Goal: Task Accomplishment & Management: Use online tool/utility

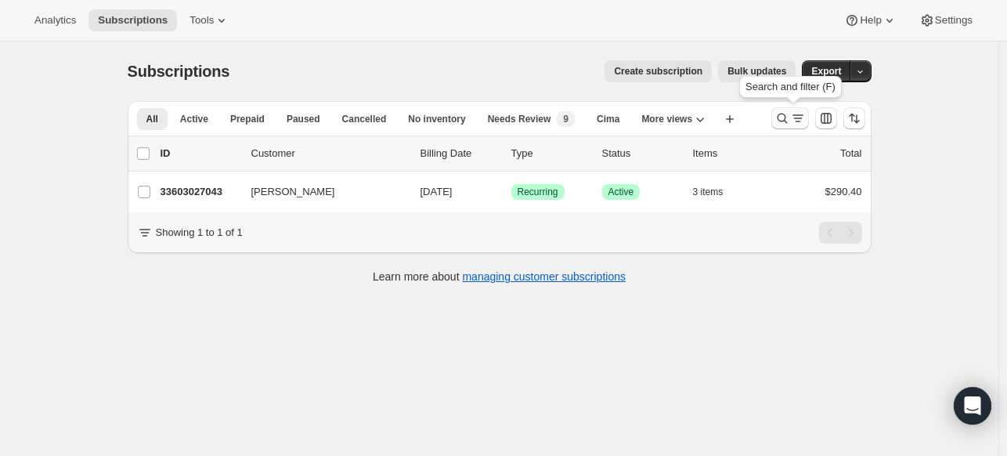
click at [789, 118] on icon "Search and filter results" at bounding box center [782, 118] width 16 height 16
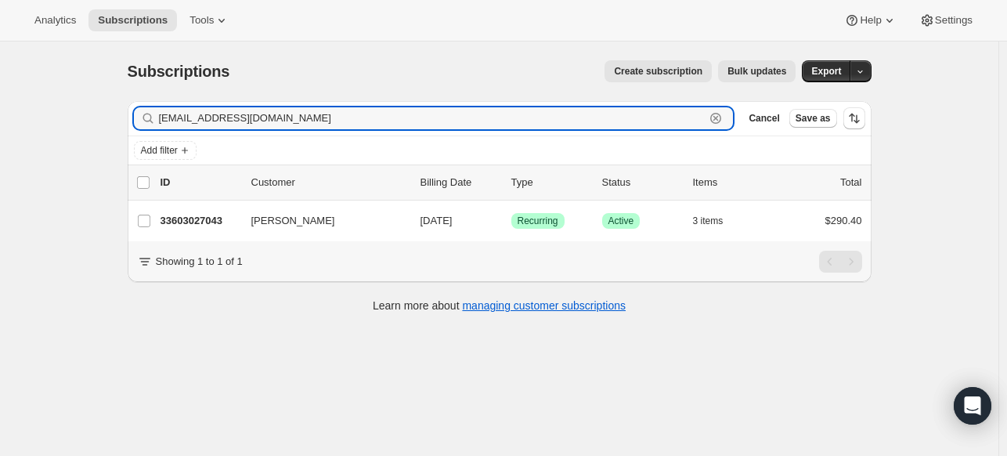
click at [714, 119] on icon "button" at bounding box center [715, 118] width 11 height 11
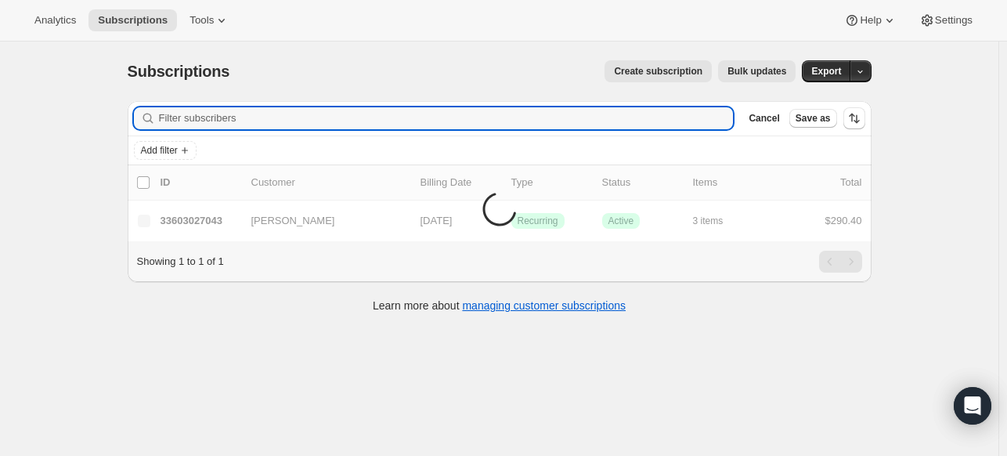
type input "v"
paste input "BLANQUAR"
type input "BLANQUAR"
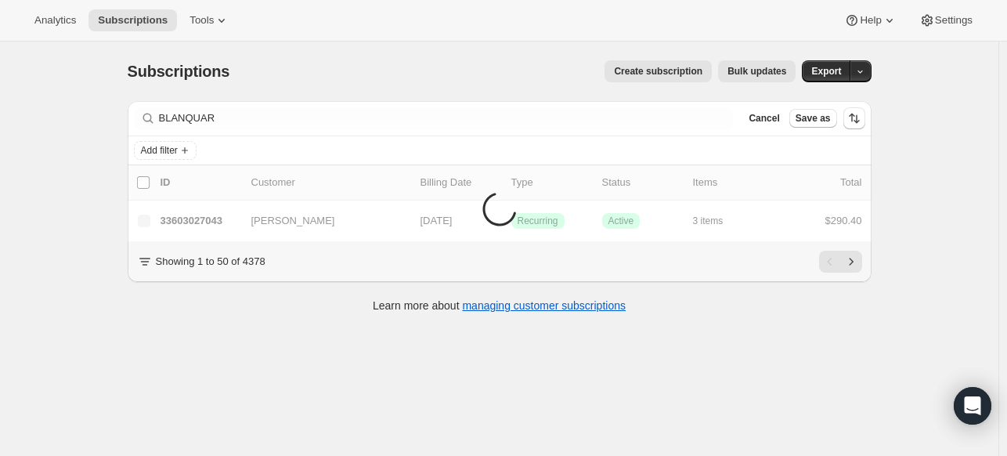
click at [0, 0] on icon "button" at bounding box center [0, 0] width 0 height 0
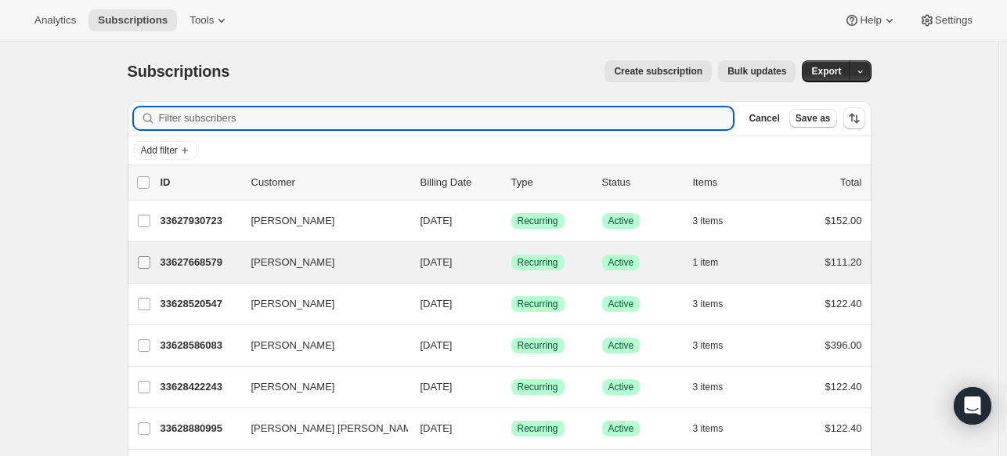
paste input "BLANQUAR"
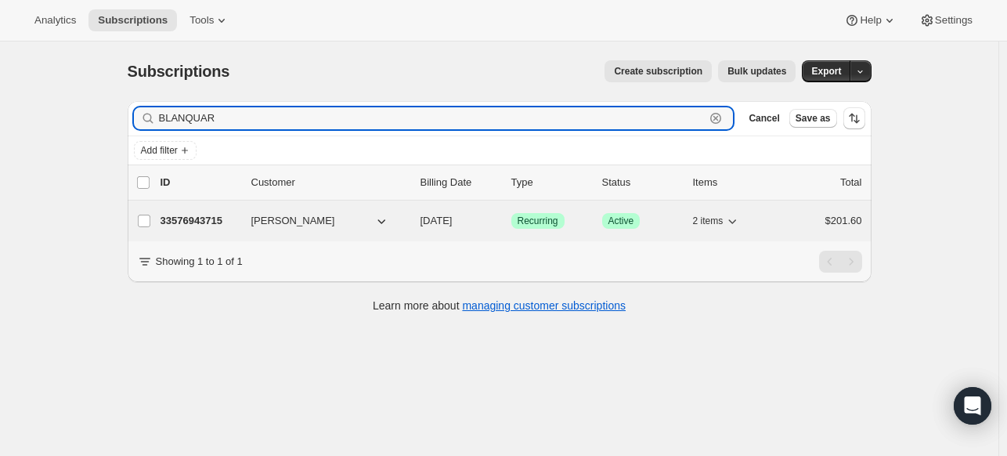
type input "BLANQUAR"
click at [214, 218] on p "33576943715" at bounding box center [199, 221] width 78 height 16
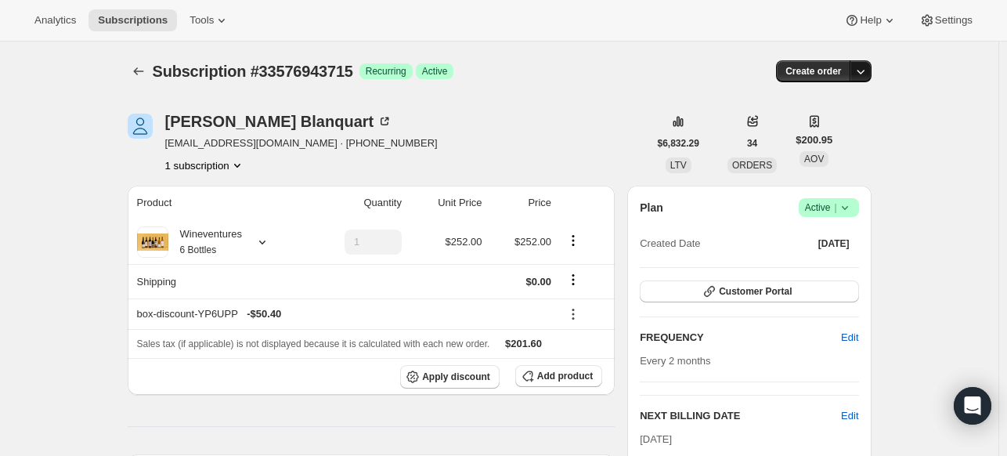
click at [867, 70] on icon "button" at bounding box center [861, 71] width 16 height 16
click at [824, 134] on span "Create custom one-time order" at bounding box center [797, 130] width 135 height 12
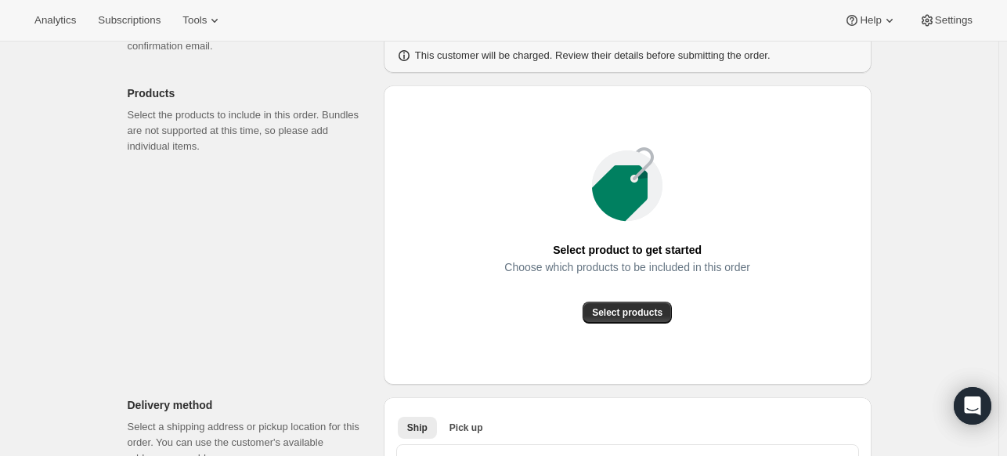
scroll to position [153, 0]
click at [637, 312] on span "Select products" at bounding box center [627, 312] width 70 height 13
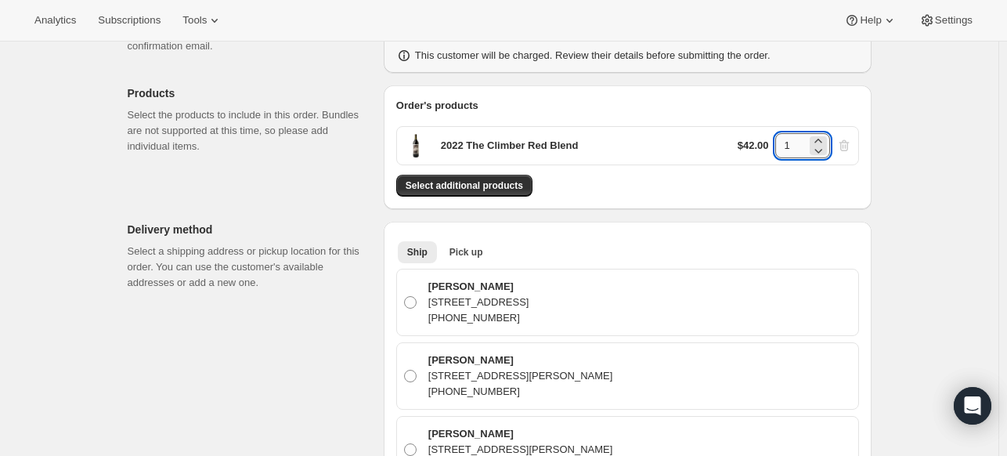
click at [801, 140] on input "1" at bounding box center [790, 145] width 31 height 25
type input "4"
click at [454, 184] on span "Select additional products" at bounding box center [464, 185] width 117 height 13
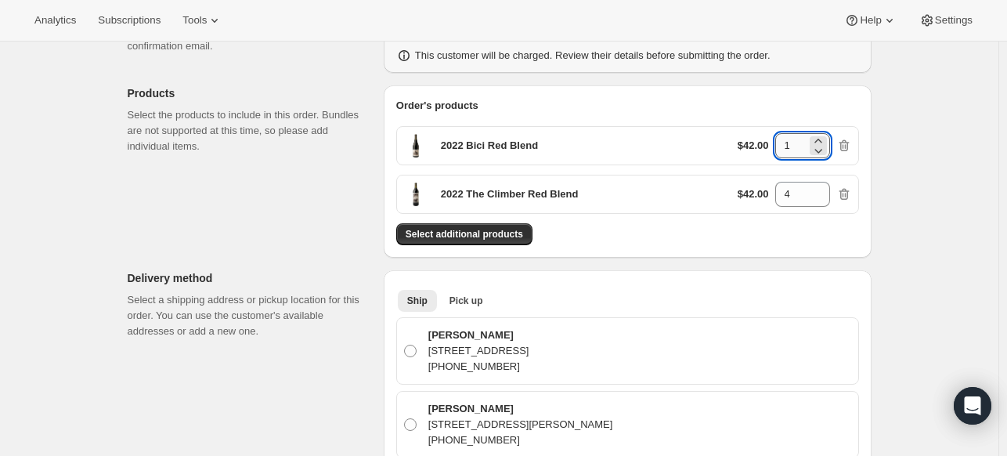
click at [794, 146] on input "1" at bounding box center [790, 145] width 31 height 25
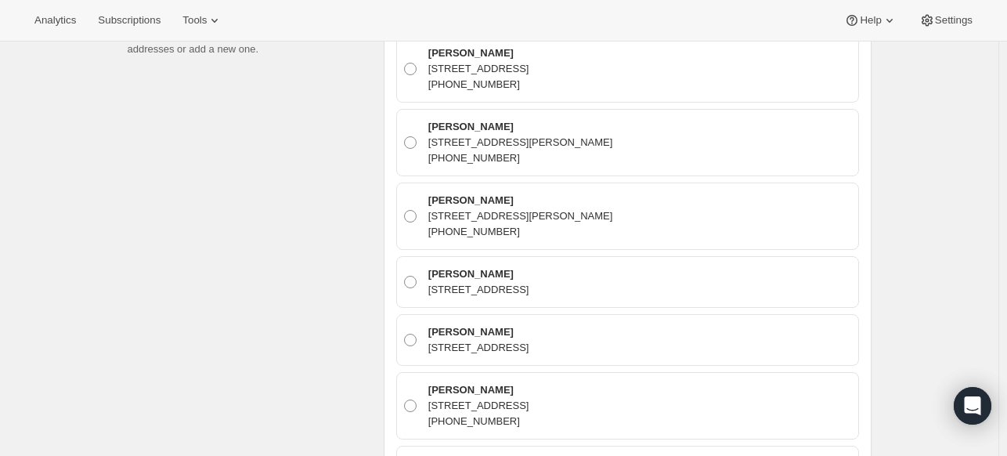
scroll to position [435, 0]
type input "2"
click at [415, 137] on span at bounding box center [410, 143] width 13 height 13
click at [405, 137] on input "Nicole Blanquart 100 Admiral Weinel Blvd, Columbia, IL, 62236, United States +1…" at bounding box center [404, 137] width 1 height 1
radio input "true"
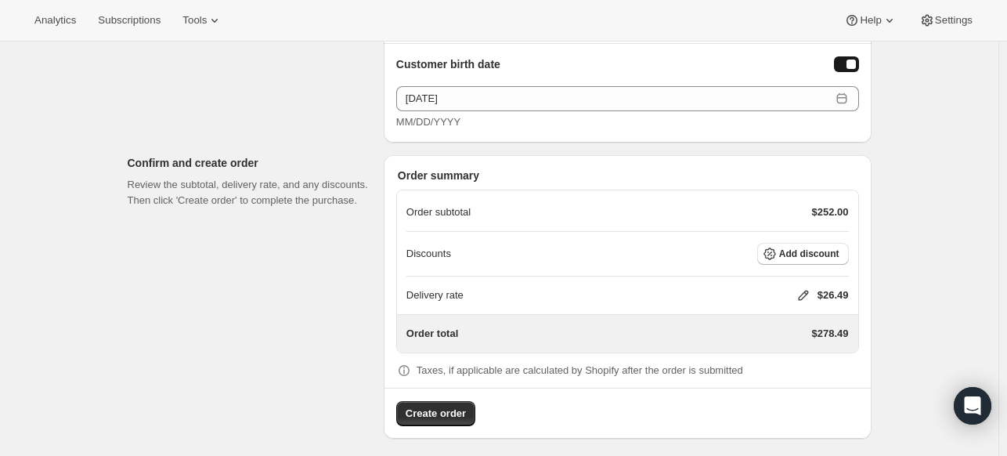
scroll to position [1301, 0]
click at [784, 246] on span "Add discount" at bounding box center [809, 252] width 60 height 13
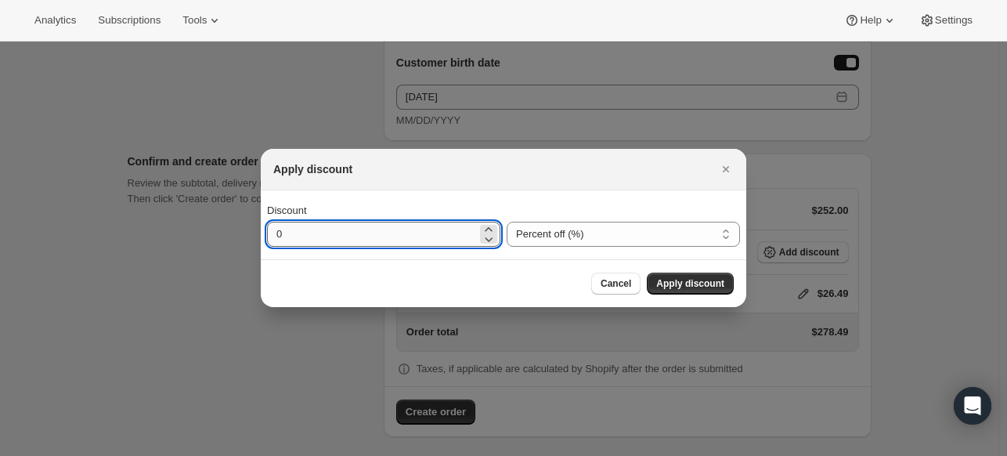
click at [382, 232] on input "0" at bounding box center [372, 234] width 210 height 25
type input "30"
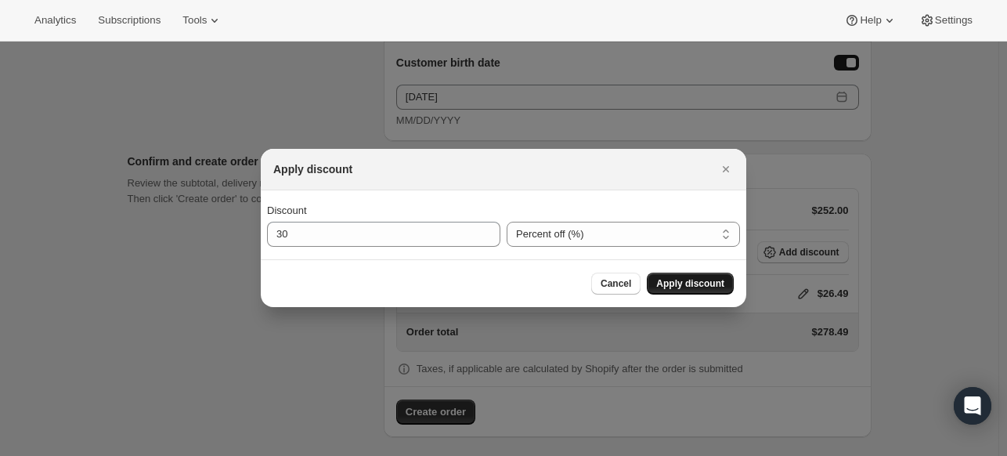
click at [693, 282] on span "Apply discount" at bounding box center [690, 283] width 68 height 13
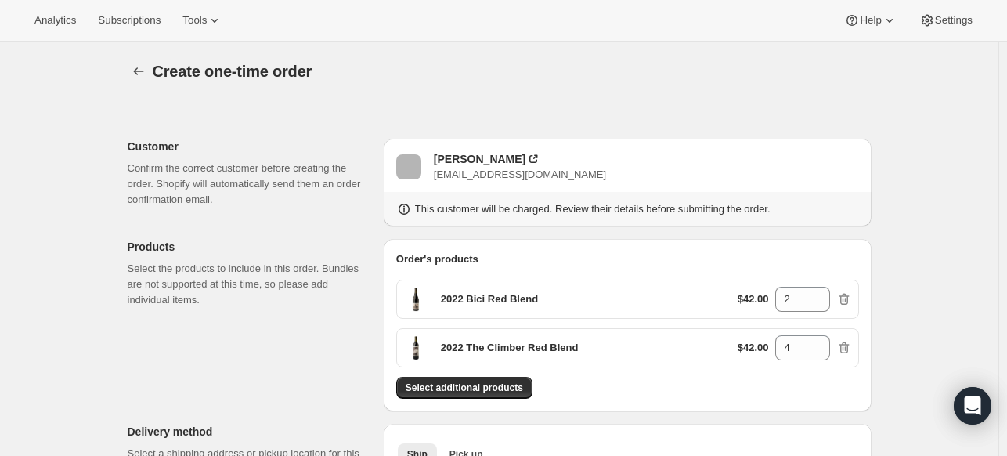
scroll to position [1296, 0]
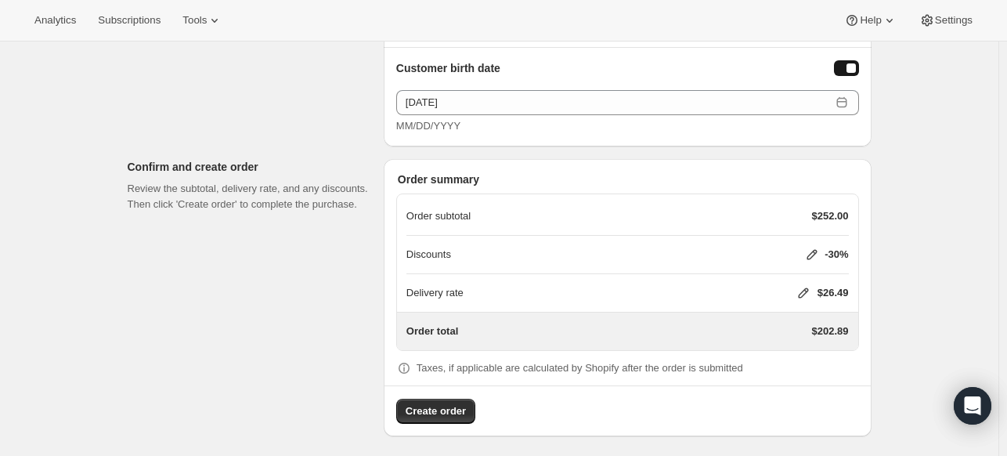
click at [792, 285] on div "Delivery rate $26.49" at bounding box center [627, 293] width 442 height 16
click at [803, 287] on icon at bounding box center [803, 293] width 16 height 16
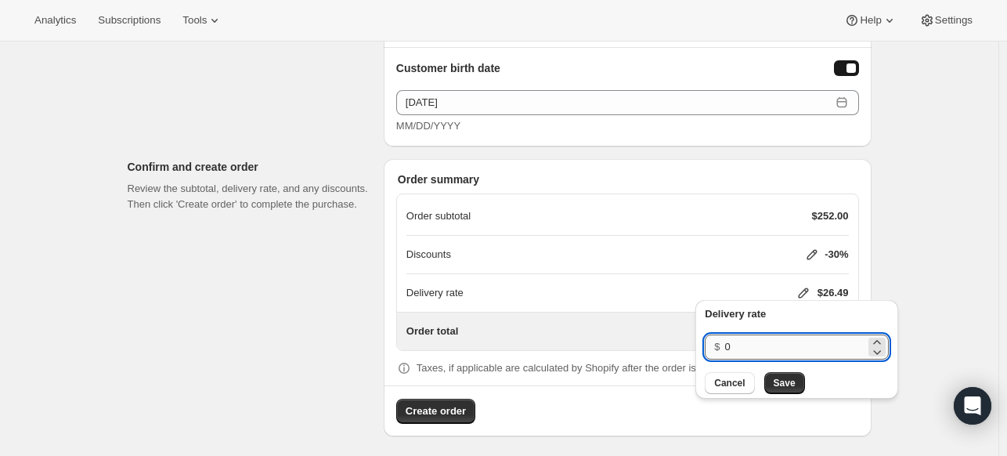
click at [769, 341] on input "0" at bounding box center [794, 346] width 141 height 25
type input "1"
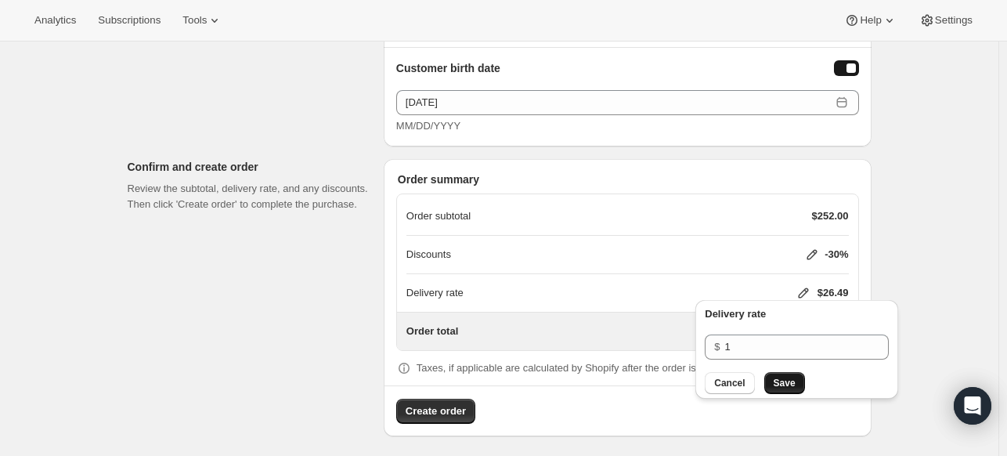
click at [786, 384] on span "Save" at bounding box center [785, 383] width 22 height 13
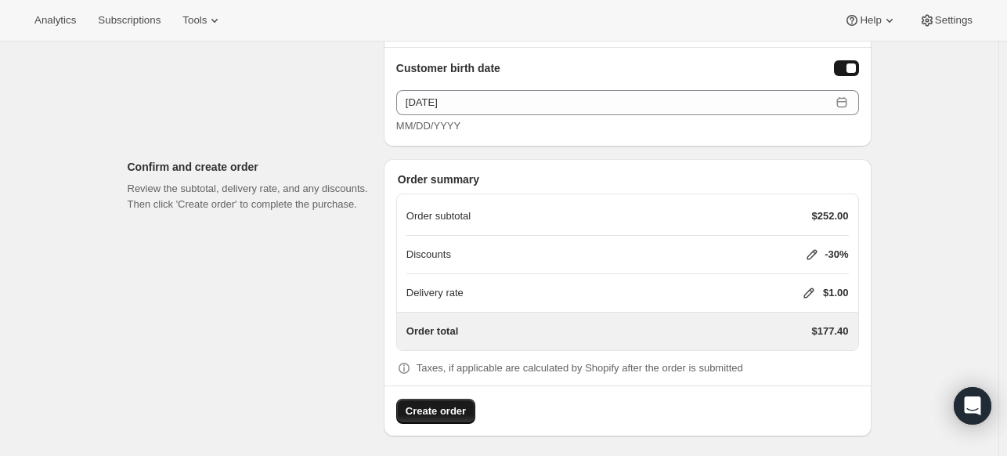
click at [444, 406] on span "Create order" at bounding box center [436, 411] width 60 height 16
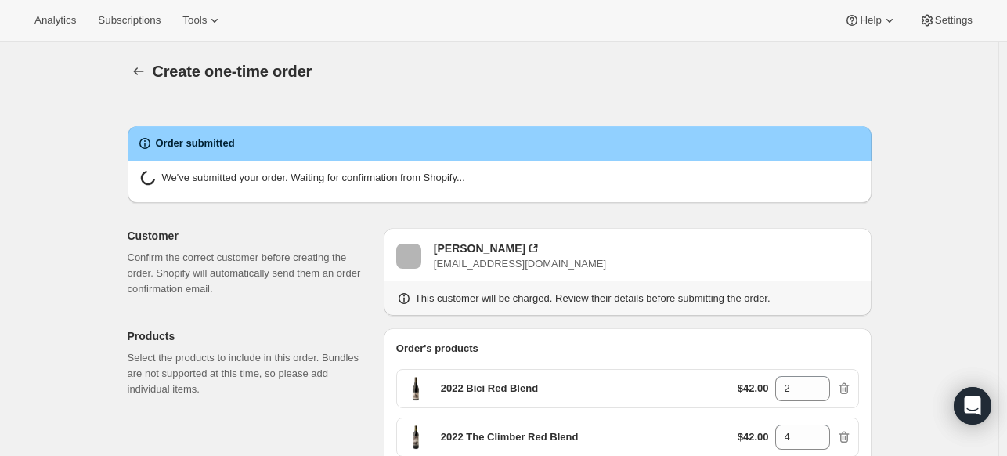
radio input "true"
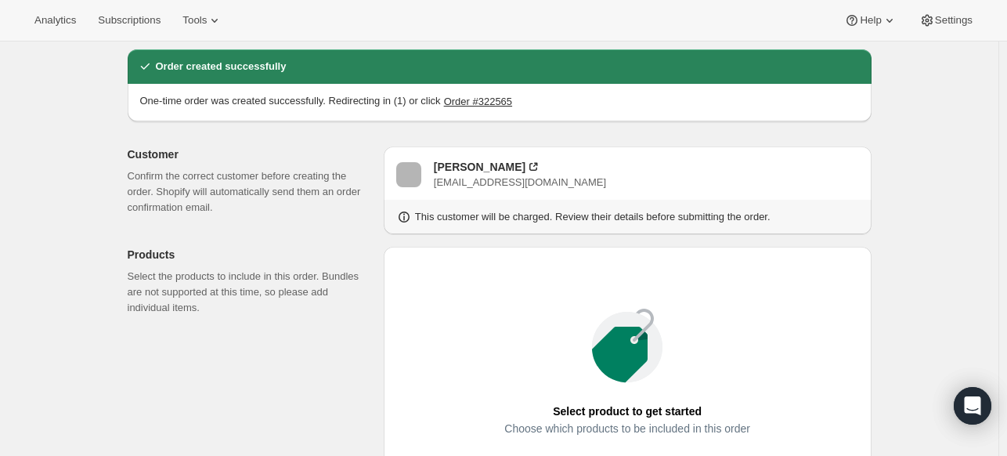
scroll to position [78, 0]
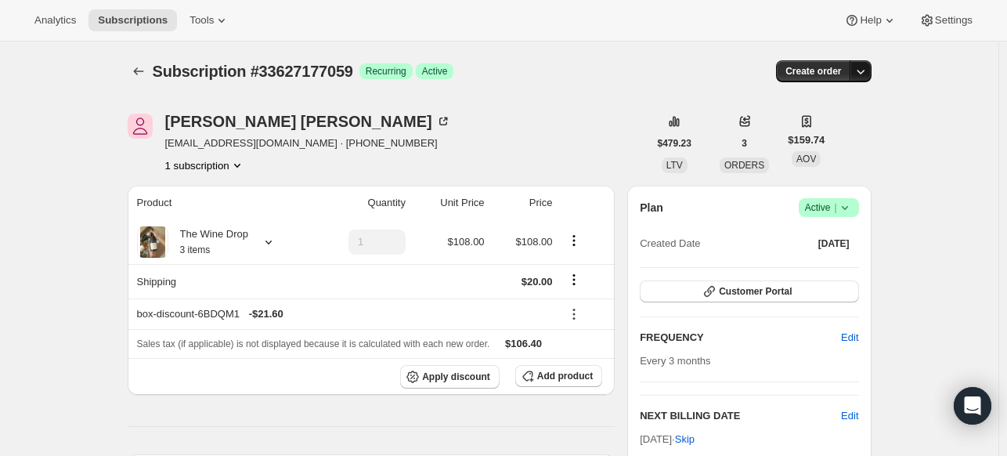
click at [861, 72] on icon "button" at bounding box center [861, 71] width 16 height 16
click at [814, 127] on span "Create custom one-time order" at bounding box center [797, 130] width 135 height 12
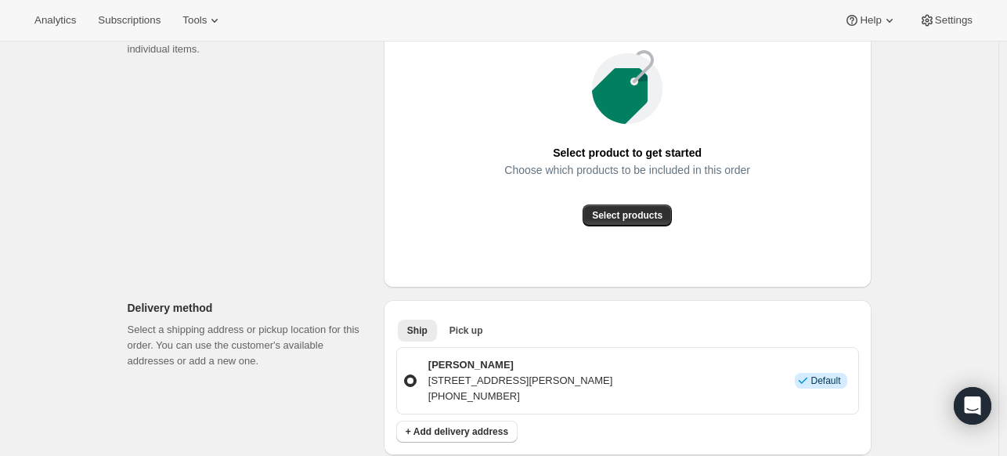
scroll to position [251, 0]
click at [633, 216] on span "Select products" at bounding box center [627, 215] width 70 height 13
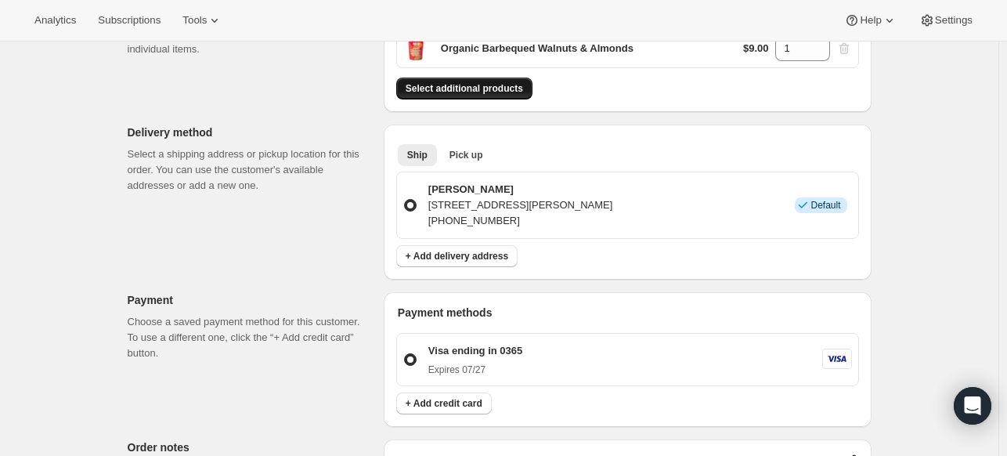
click at [496, 88] on span "Select additional products" at bounding box center [464, 88] width 117 height 13
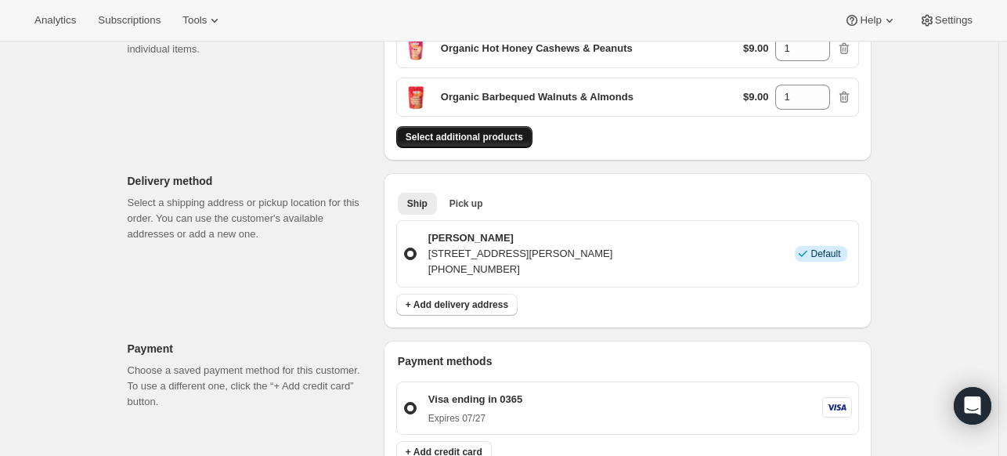
click at [471, 137] on span "Select additional products" at bounding box center [464, 137] width 117 height 13
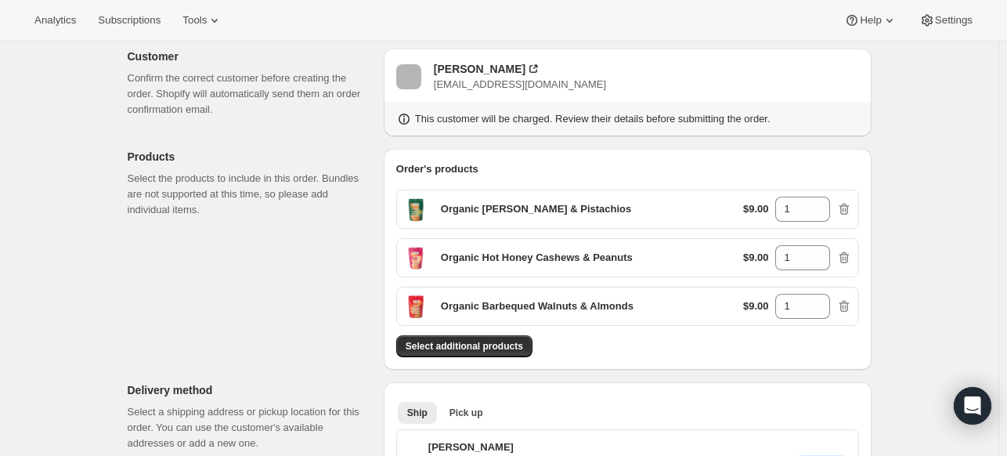
scroll to position [91, 0]
click at [485, 344] on span "Select additional products" at bounding box center [464, 345] width 117 height 13
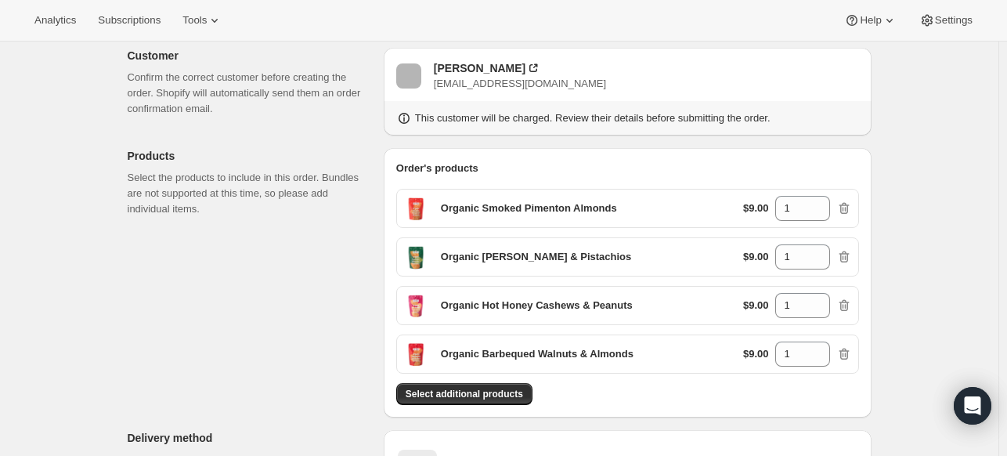
scroll to position [133, 0]
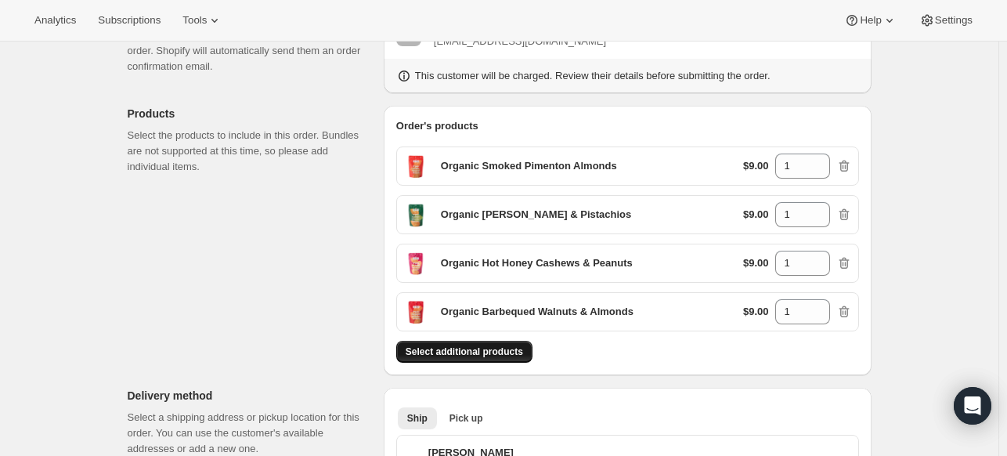
click at [429, 345] on span "Select additional products" at bounding box center [464, 351] width 117 height 13
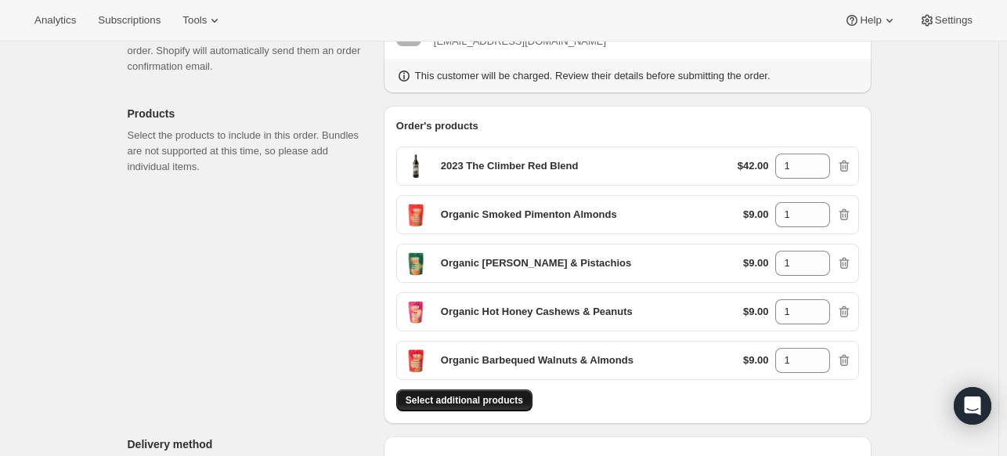
click at [515, 400] on span "Select additional products" at bounding box center [464, 400] width 117 height 13
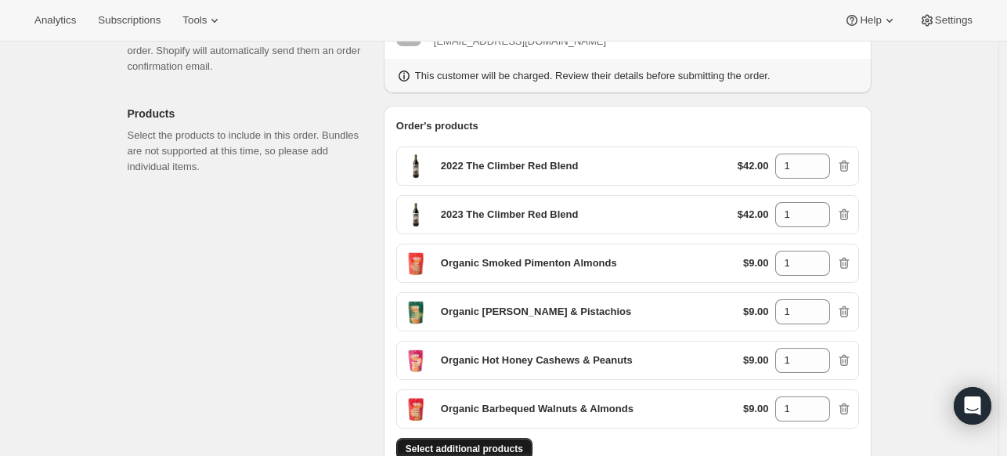
click at [525, 438] on button "Select additional products" at bounding box center [464, 449] width 136 height 22
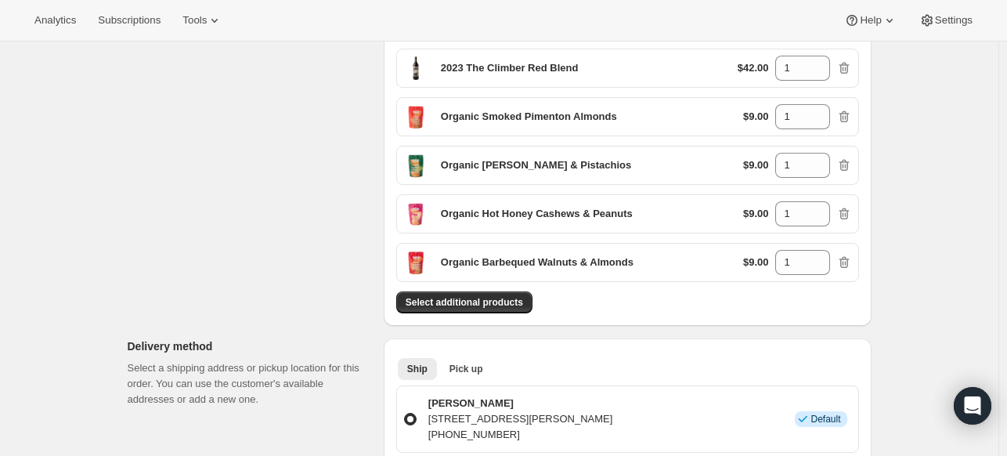
scroll to position [341, 0]
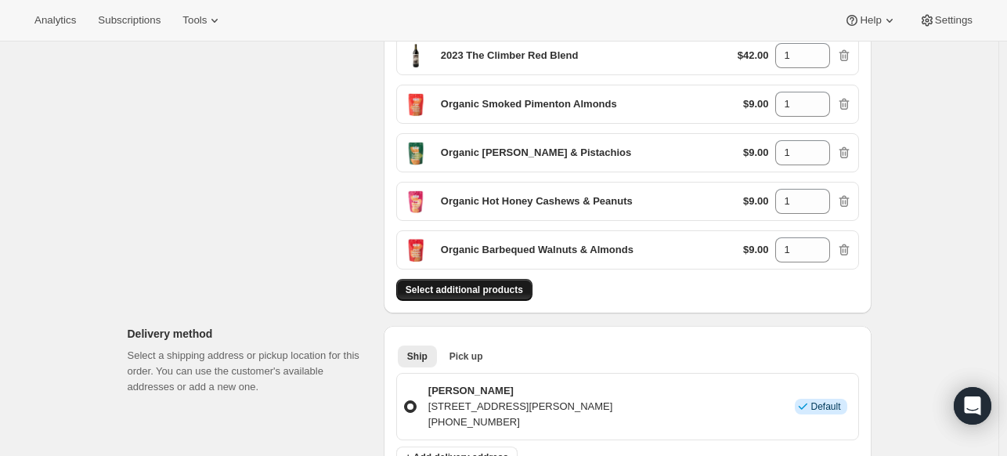
click at [445, 287] on span "Select additional products" at bounding box center [464, 289] width 117 height 13
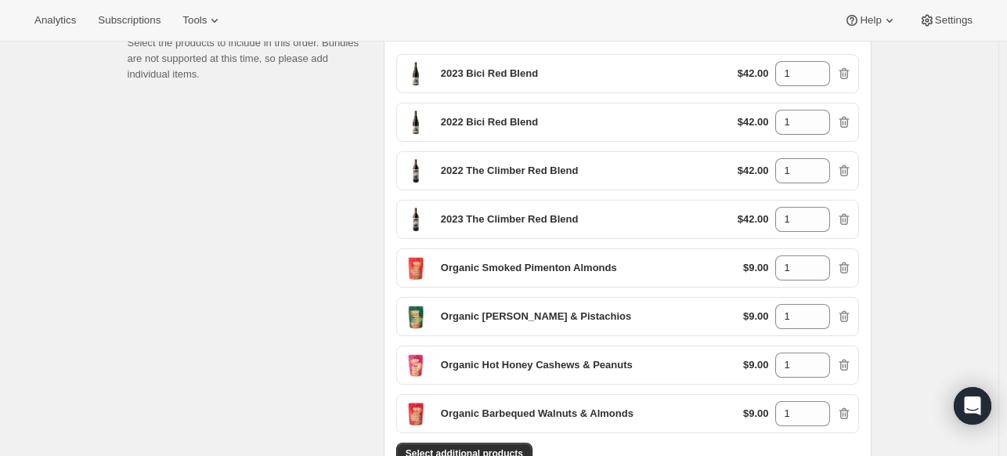
scroll to position [230, 0]
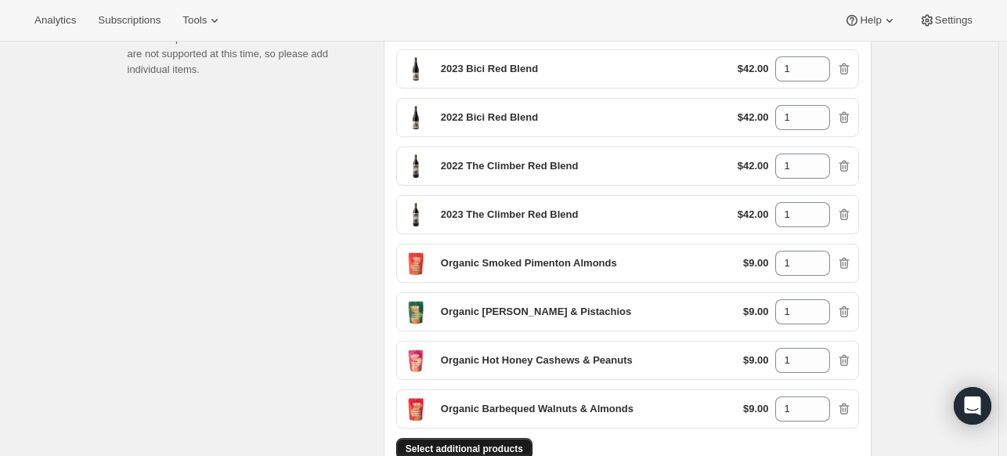
click at [466, 442] on span "Select additional products" at bounding box center [464, 448] width 117 height 13
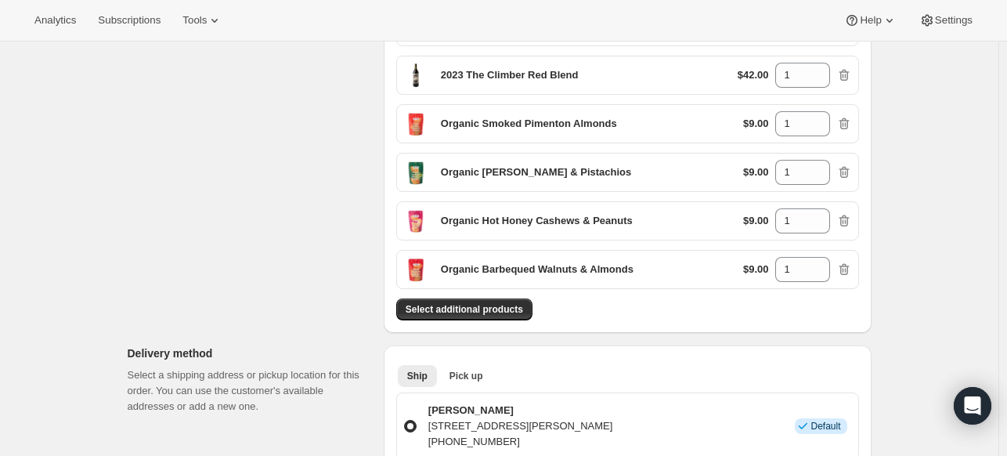
scroll to position [419, 0]
click at [475, 305] on span "Select additional products" at bounding box center [464, 308] width 117 height 13
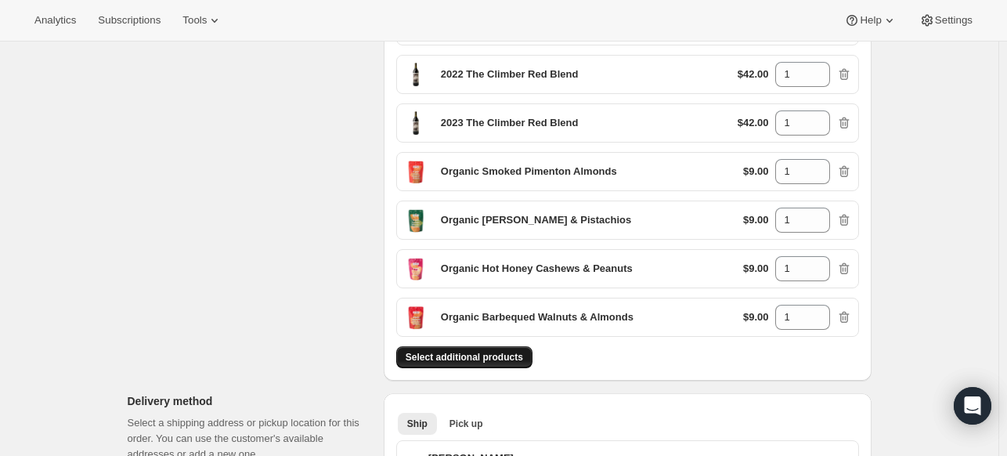
click at [522, 352] on span "Select additional products" at bounding box center [464, 357] width 117 height 13
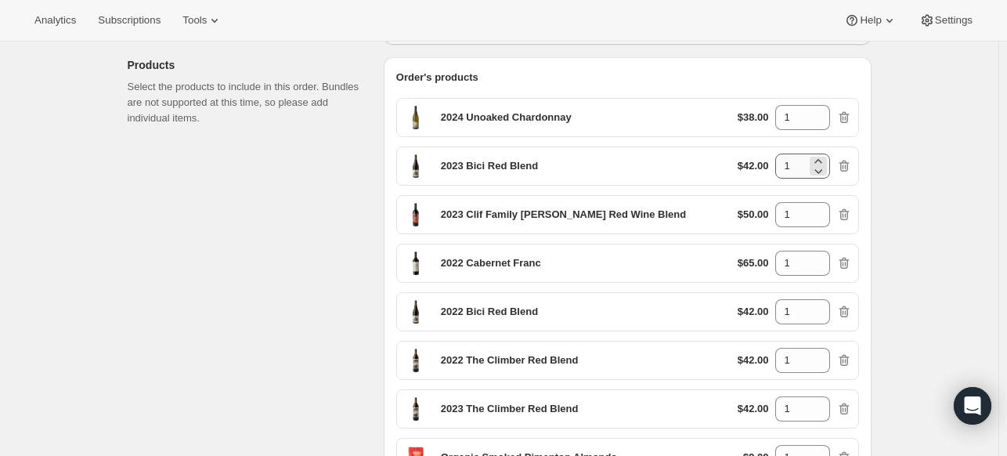
scroll to position [181, 0]
click at [806, 117] on input "1" at bounding box center [790, 118] width 31 height 25
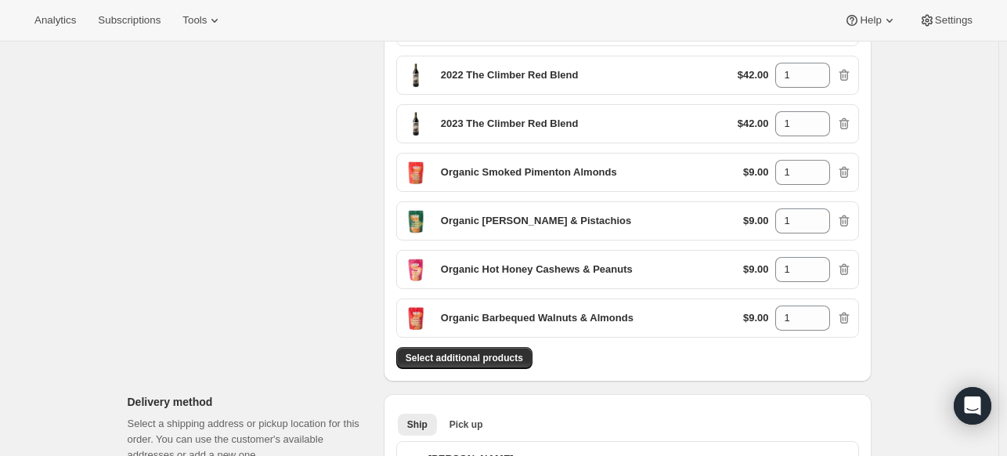
scroll to position [497, 0]
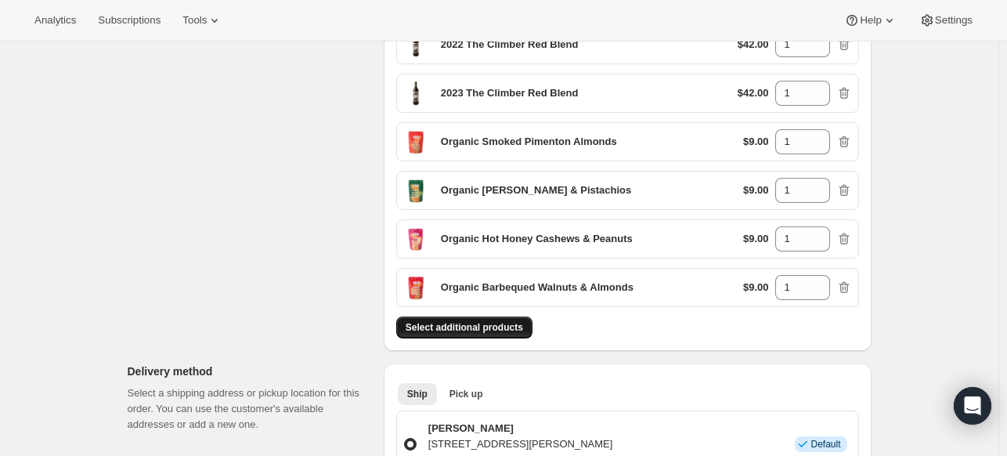
type input "2"
click at [490, 322] on span "Select additional products" at bounding box center [464, 327] width 117 height 13
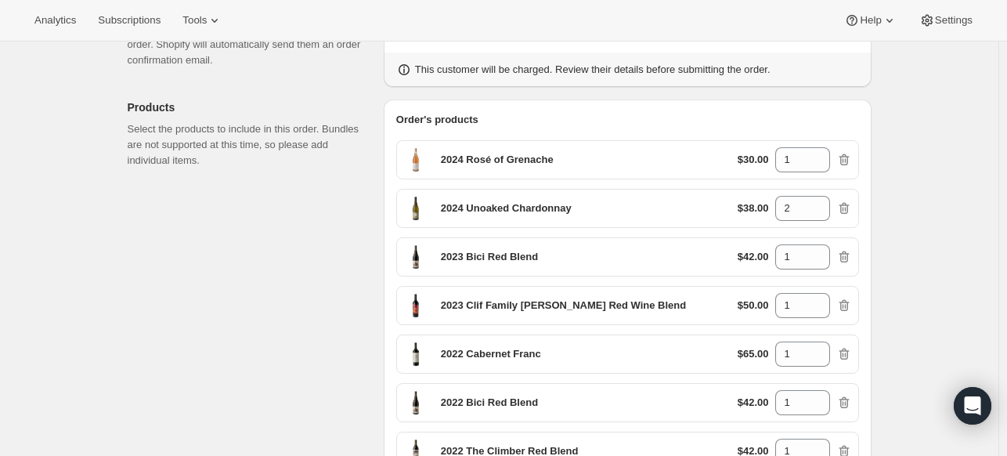
scroll to position [121, 0]
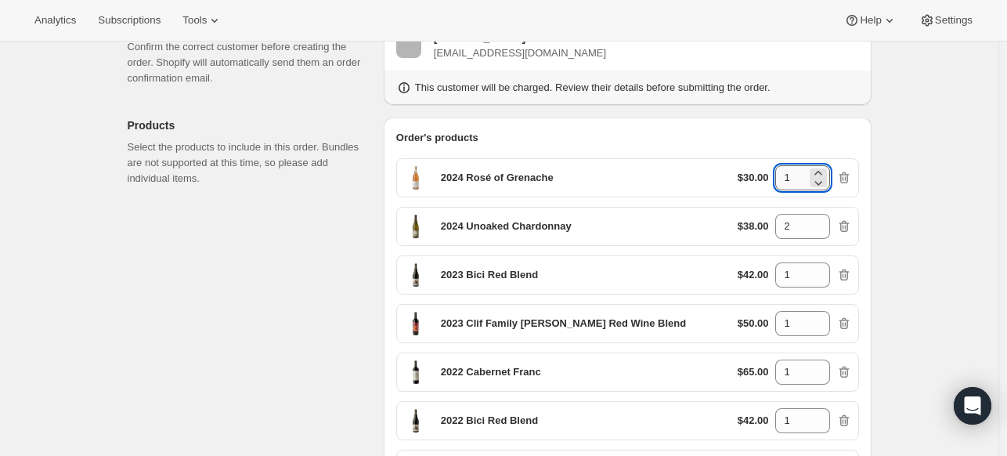
click at [796, 177] on input "1" at bounding box center [790, 177] width 31 height 25
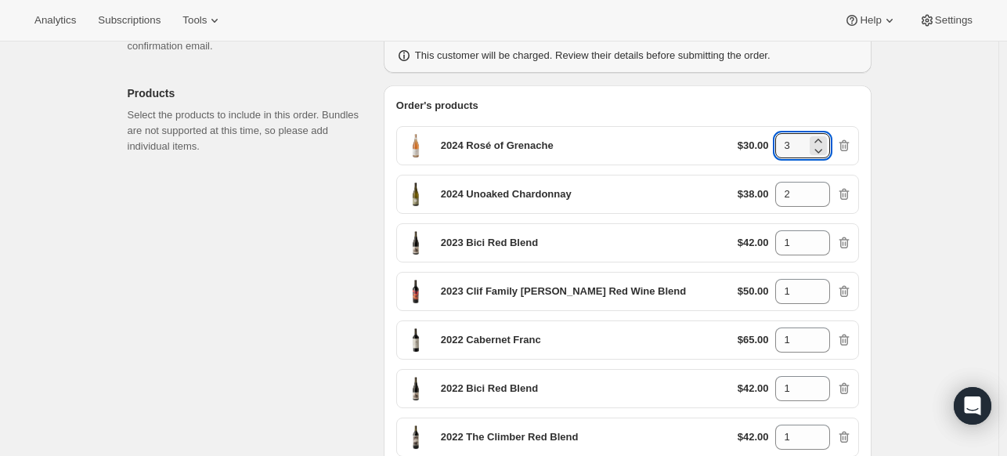
scroll to position [153, 0]
type input "3"
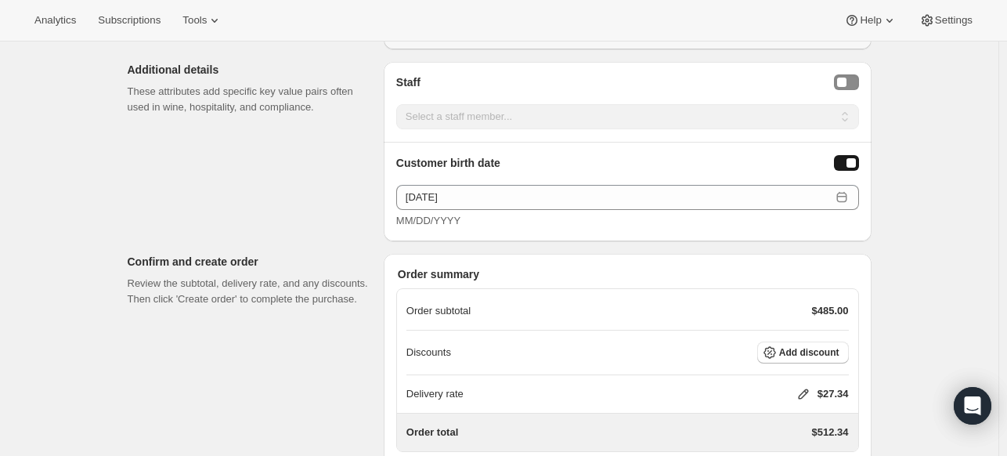
scroll to position [1390, 0]
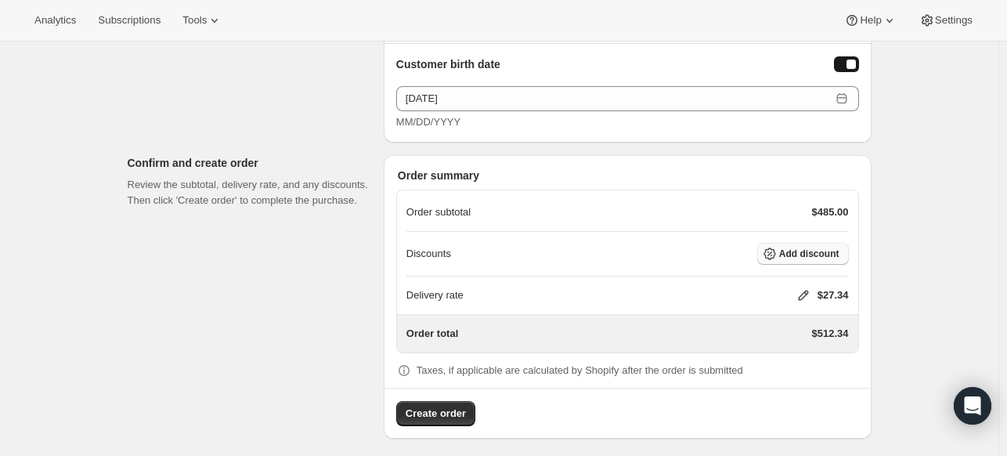
click at [812, 243] on button "Add discount" at bounding box center [803, 254] width 92 height 22
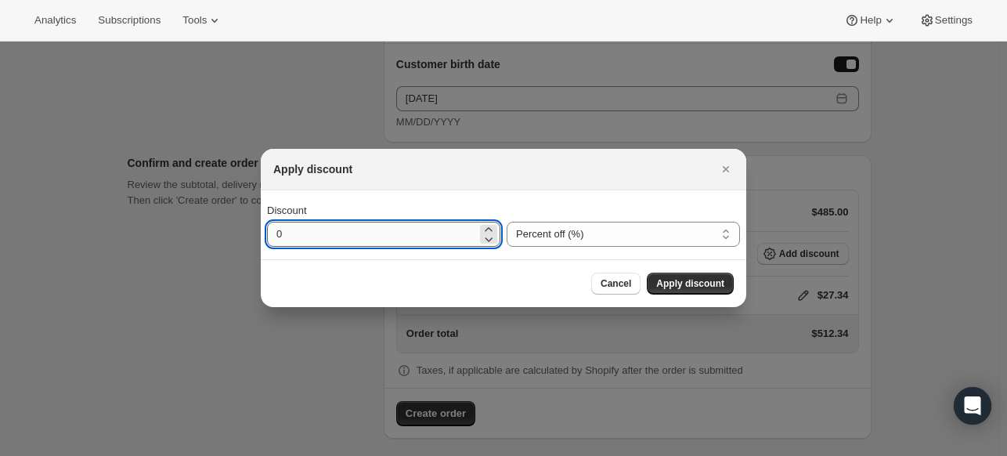
click at [404, 233] on input "0" at bounding box center [372, 234] width 210 height 25
type input "30"
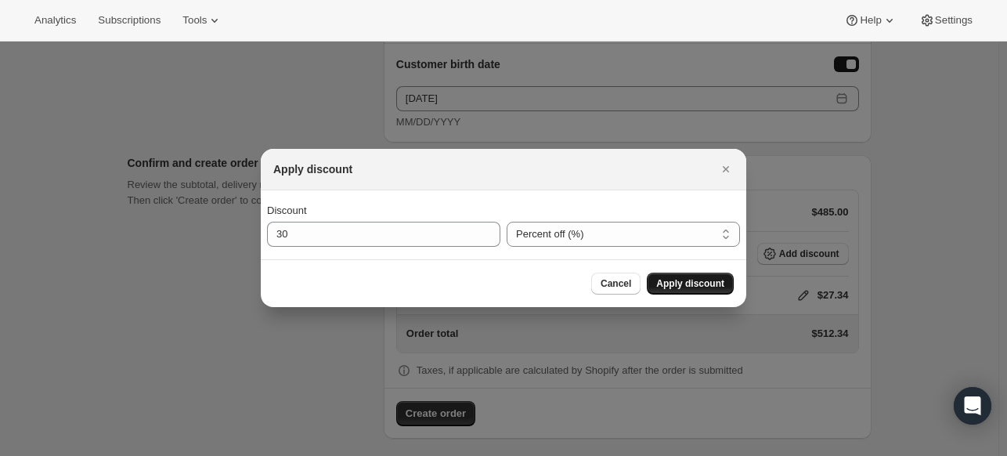
click at [680, 282] on span "Apply discount" at bounding box center [690, 283] width 68 height 13
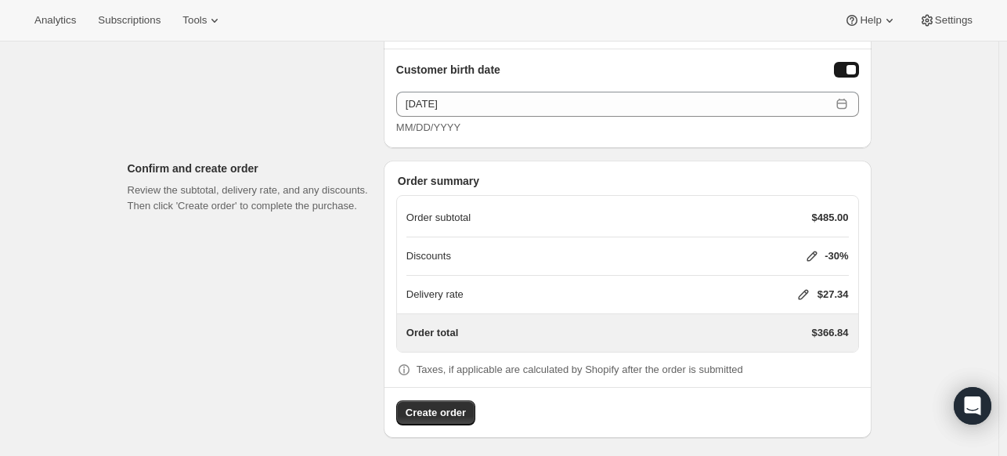
click at [799, 290] on icon at bounding box center [803, 295] width 10 height 10
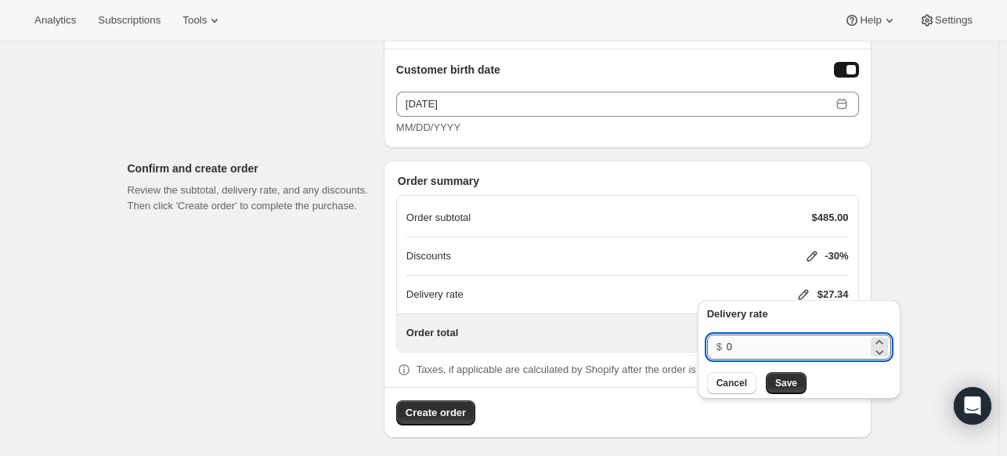
click at [730, 347] on input "0" at bounding box center [797, 346] width 141 height 25
type input "1"
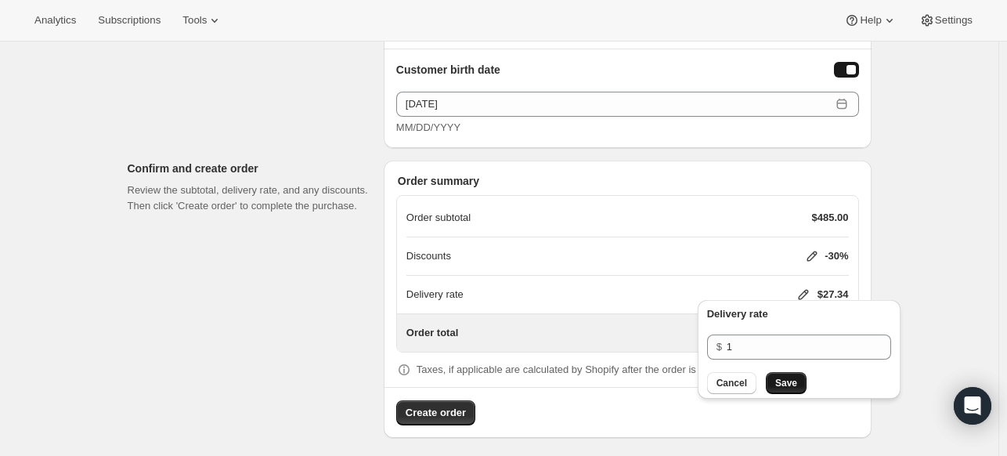
click at [786, 378] on span "Save" at bounding box center [786, 383] width 22 height 13
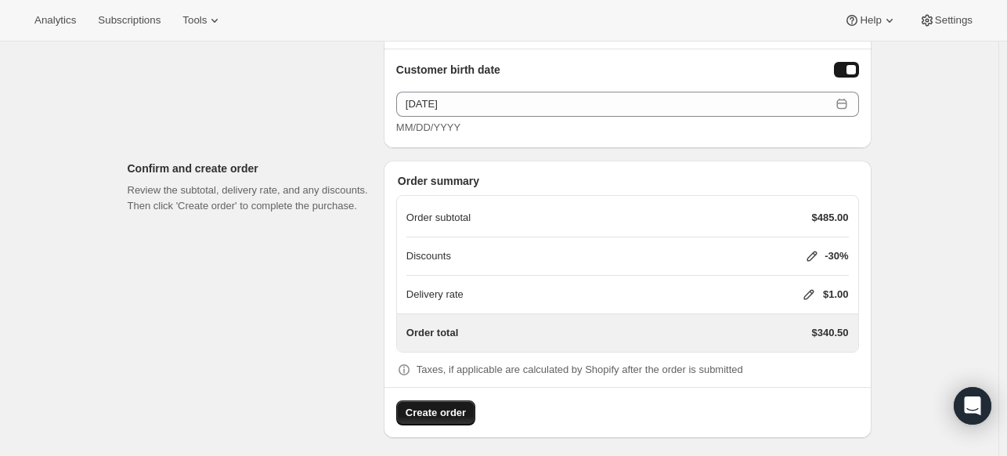
click at [453, 405] on span "Create order" at bounding box center [436, 413] width 60 height 16
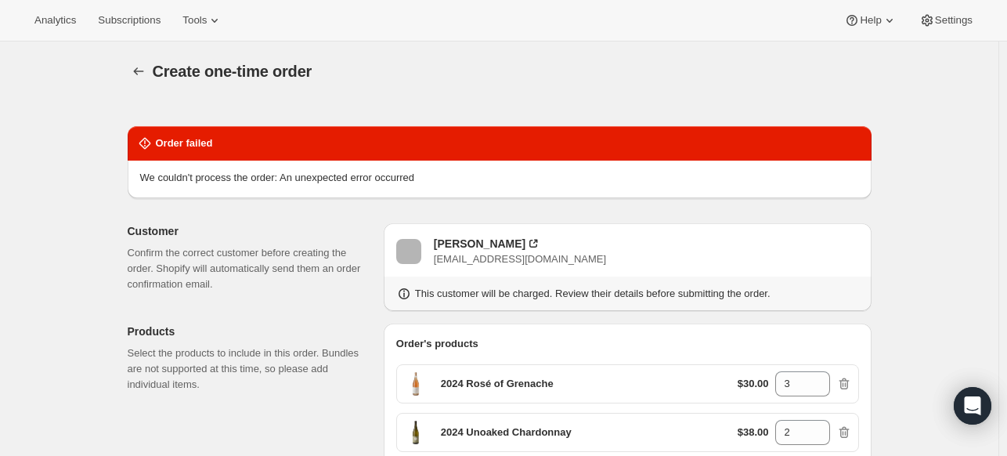
click at [533, 44] on div "Create one-time order. This page is ready Create one-time order" at bounding box center [500, 71] width 744 height 60
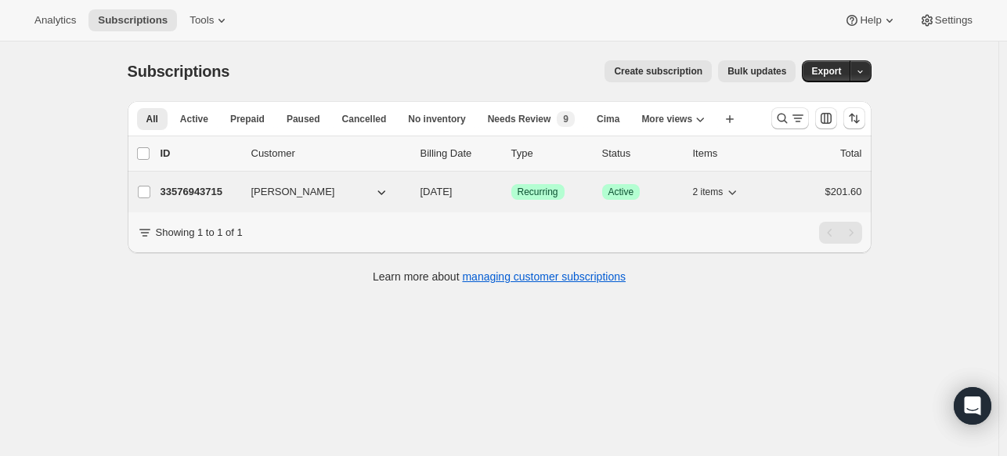
click at [196, 188] on p "33576943715" at bounding box center [199, 192] width 78 height 16
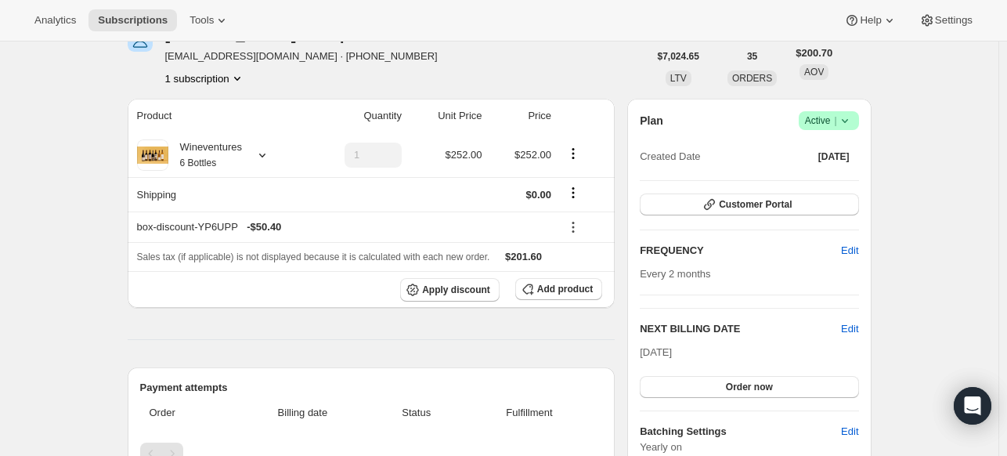
scroll to position [88, 0]
click at [740, 201] on span "Customer Portal" at bounding box center [755, 203] width 73 height 13
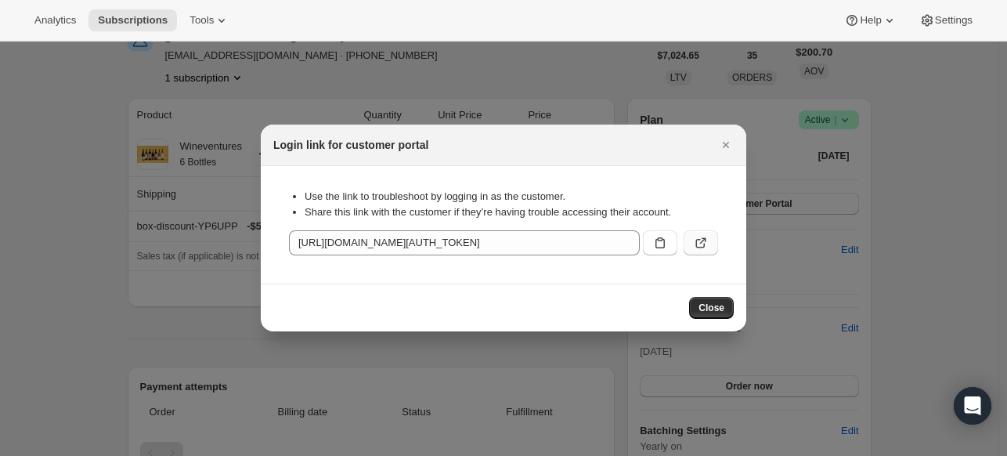
click at [696, 241] on icon ":r2n:" at bounding box center [700, 243] width 9 height 9
click at [701, 301] on span "Close" at bounding box center [711, 307] width 26 height 13
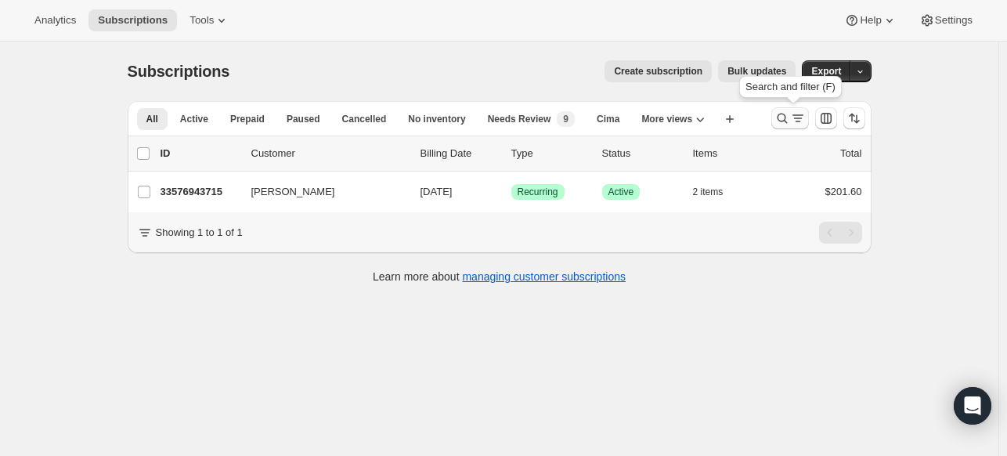
click at [782, 115] on icon "Search and filter results" at bounding box center [782, 119] width 10 height 10
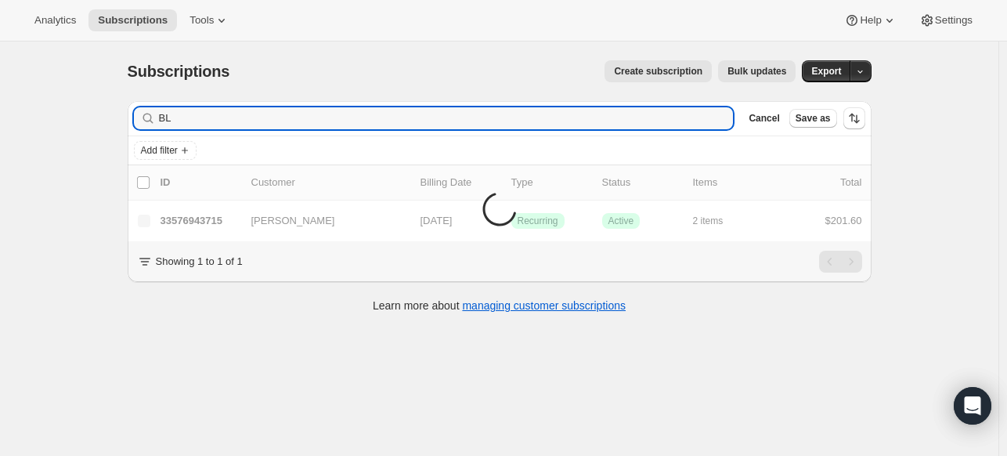
type input "B"
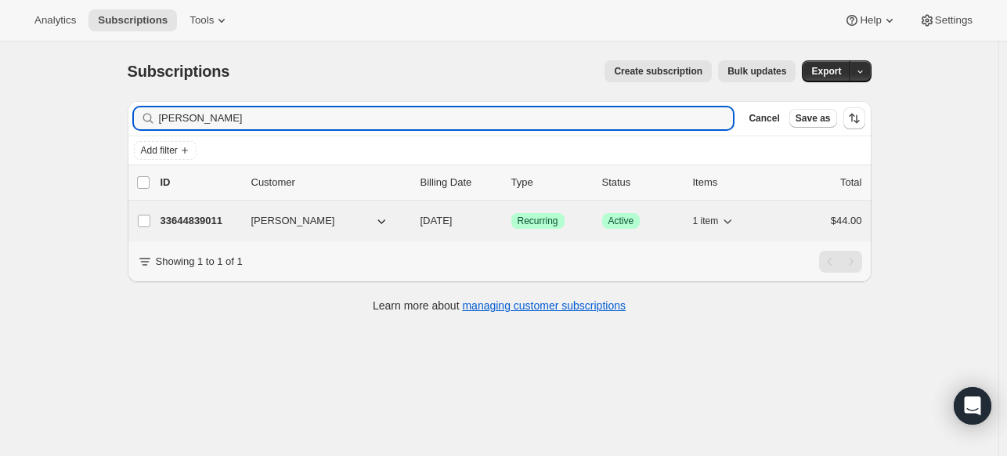
type input "[PERSON_NAME]"
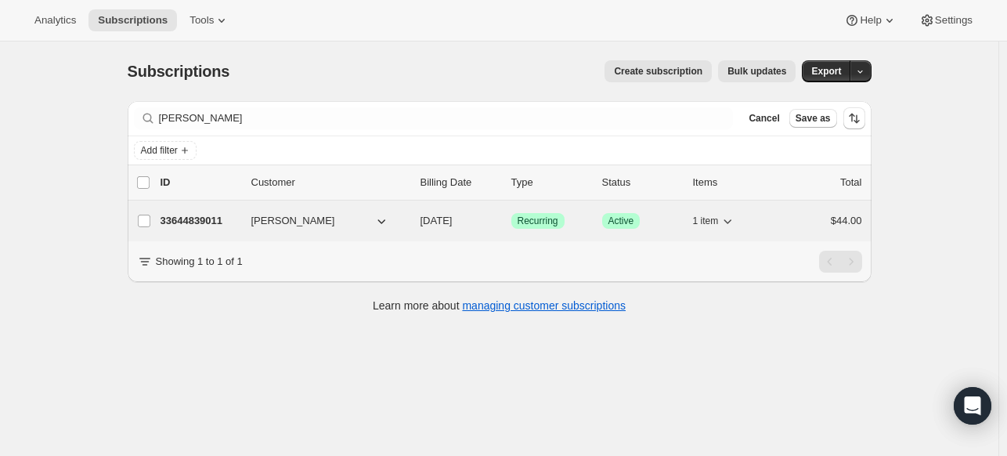
click at [200, 222] on p "33644839011" at bounding box center [199, 221] width 78 height 16
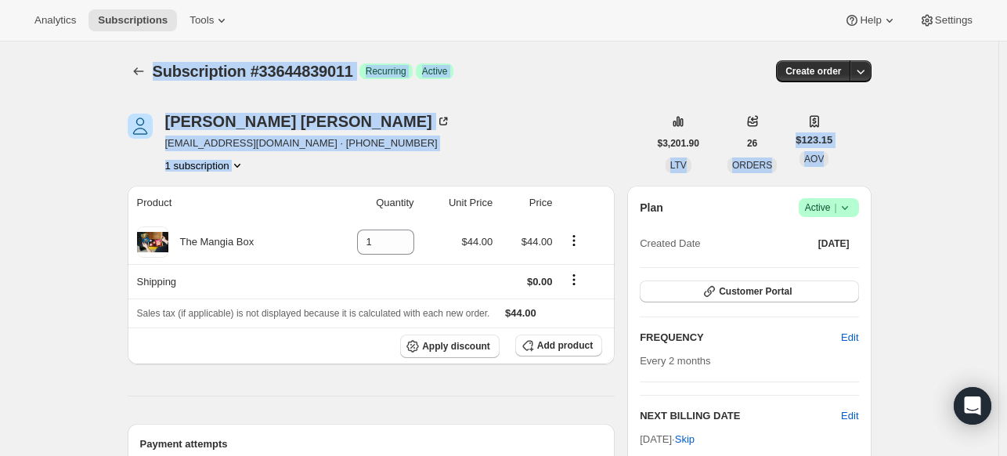
drag, startPoint x: 57, startPoint y: 206, endPoint x: 68, endPoint y: 44, distance: 162.4
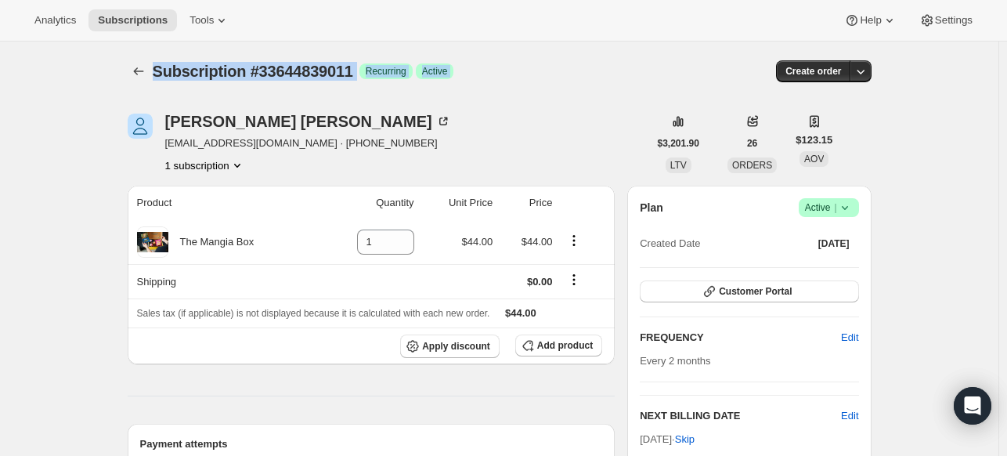
drag, startPoint x: 45, startPoint y: 129, endPoint x: 21, endPoint y: 171, distance: 48.7
drag, startPoint x: 21, startPoint y: 171, endPoint x: 55, endPoint y: 26, distance: 149.5
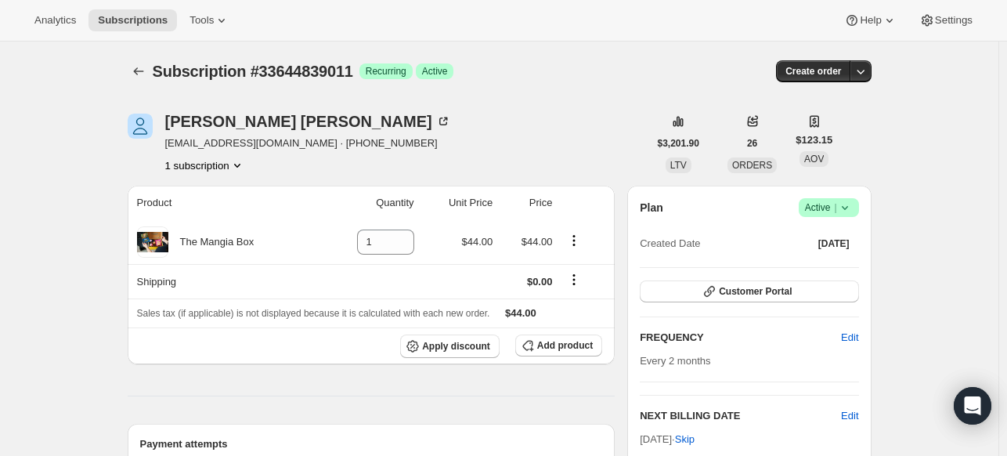
drag, startPoint x: 56, startPoint y: 320, endPoint x: 75, endPoint y: 127, distance: 194.3
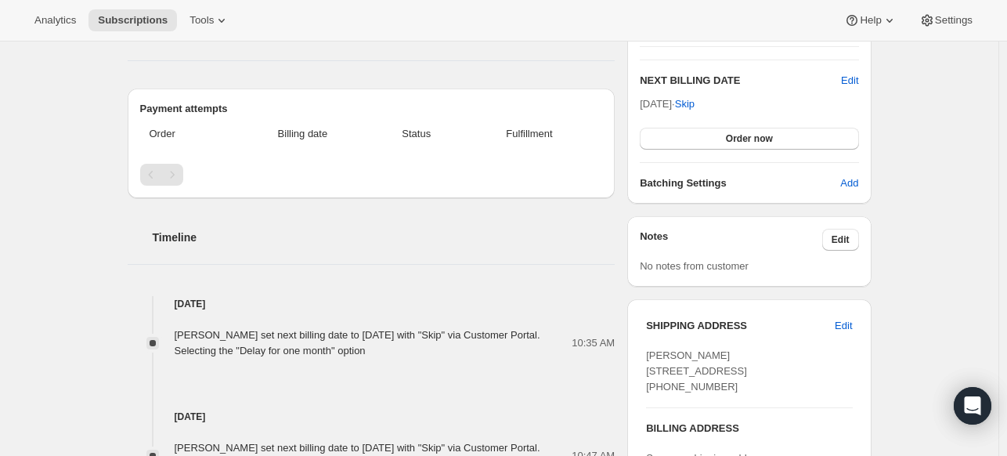
scroll to position [335, 0]
click at [75, 127] on div "Subscription #33644839011. This page is ready Subscription #33644839011 Success…" at bounding box center [499, 279] width 998 height 1146
drag, startPoint x: 75, startPoint y: 127, endPoint x: 83, endPoint y: 31, distance: 95.8
click at [83, 31] on div "Analytics Subscriptions Tools Help Settings Skip to content Subscription #33644…" at bounding box center [503, 259] width 1007 height 1188
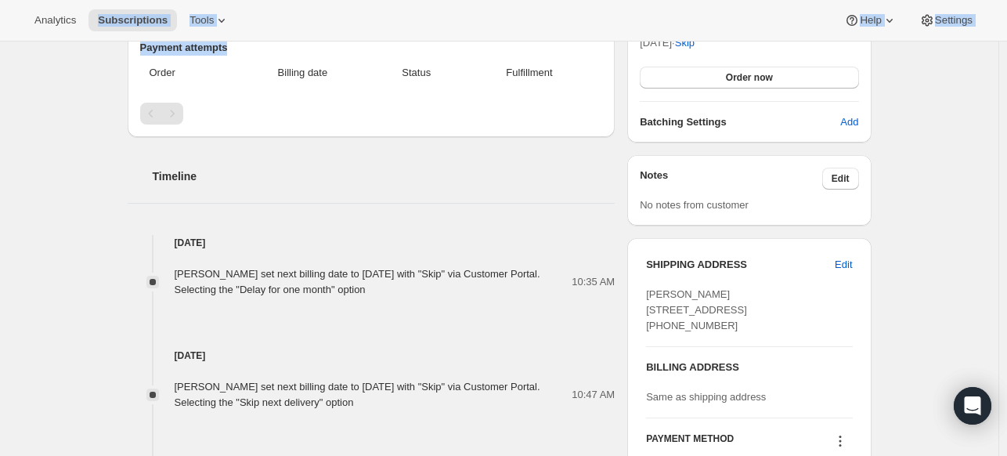
scroll to position [398, 0]
click at [73, 265] on div "Subscription #33644839011. This page is ready Subscription #33644839011 Success…" at bounding box center [499, 217] width 998 height 1146
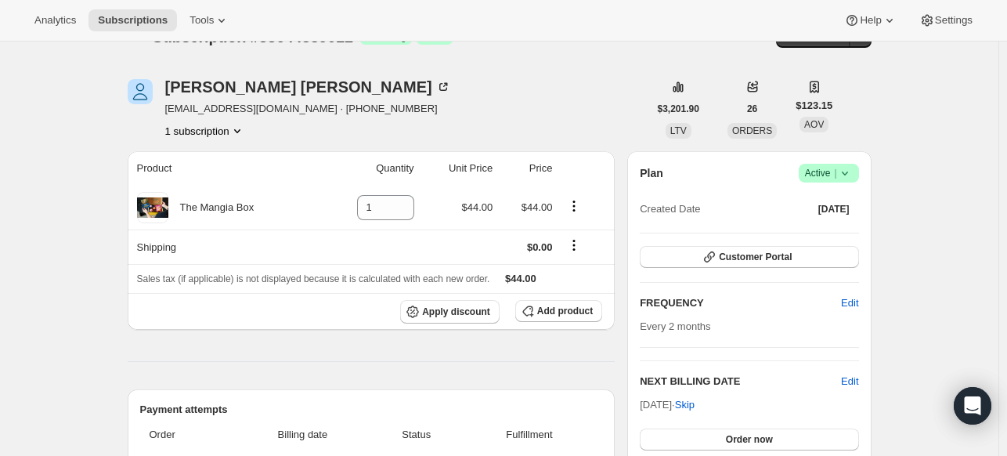
scroll to position [41, 0]
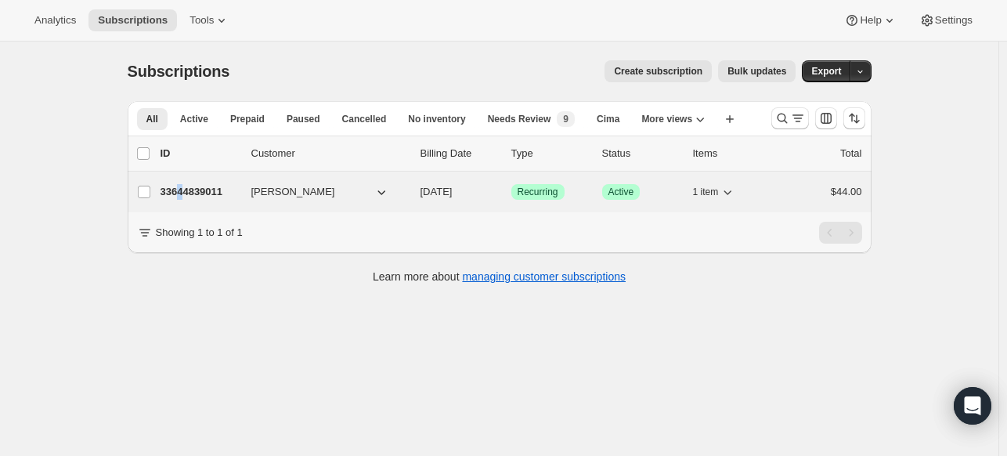
drag, startPoint x: 201, startPoint y: 193, endPoint x: 188, endPoint y: 190, distance: 13.5
click at [188, 190] on p "33644839011" at bounding box center [199, 192] width 78 height 16
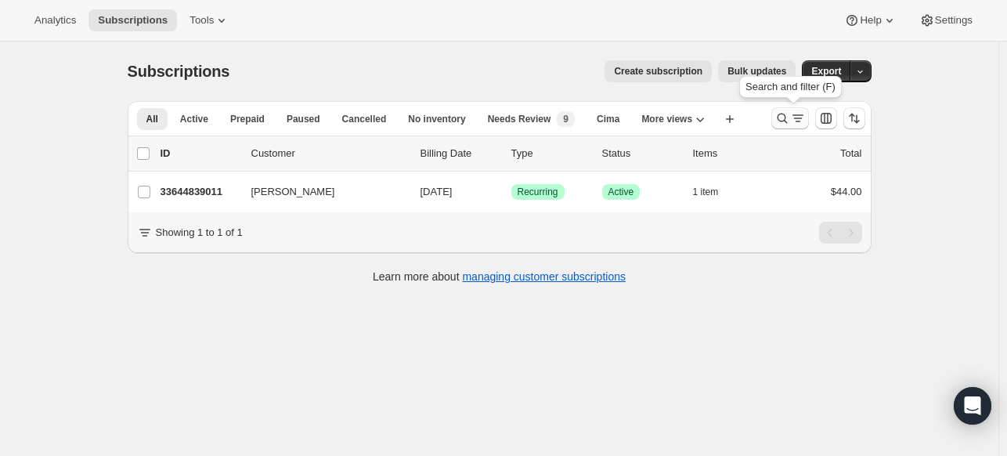
click at [777, 119] on icon "Search and filter results" at bounding box center [782, 118] width 16 height 16
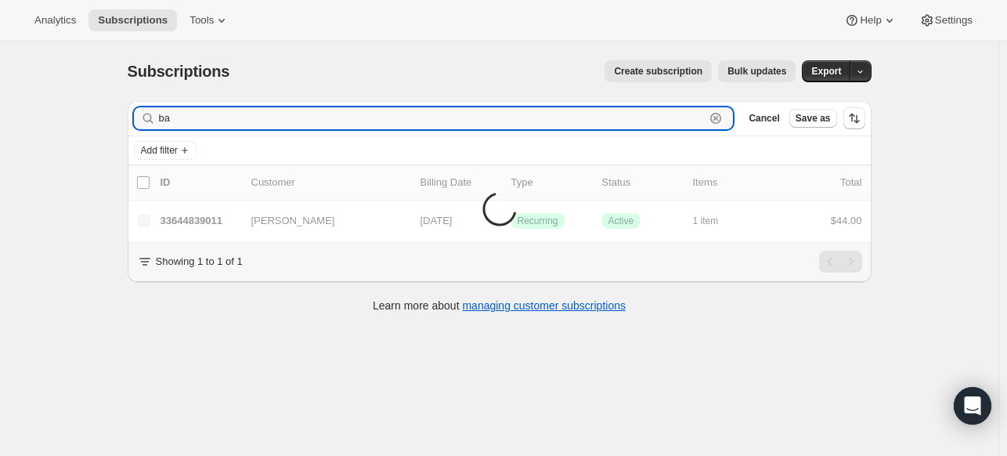
type input "b"
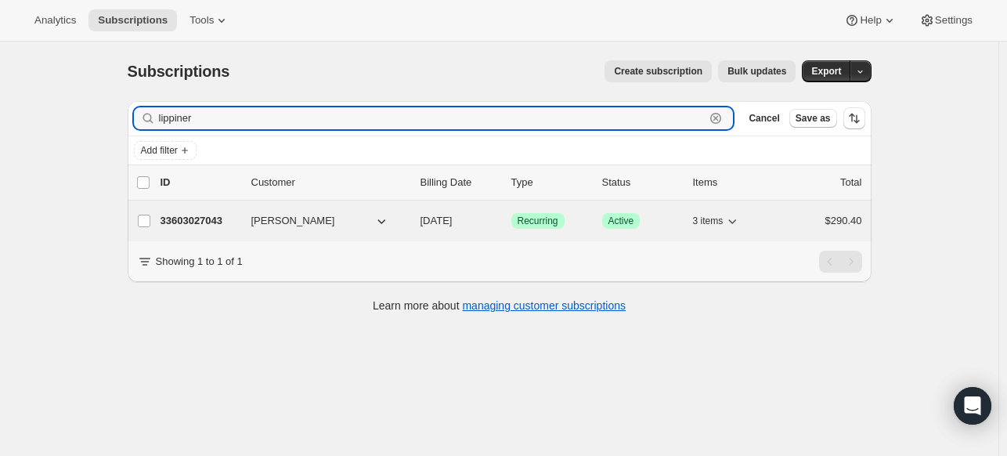
type input "lippiner"
click at [191, 218] on p "33603027043" at bounding box center [199, 221] width 78 height 16
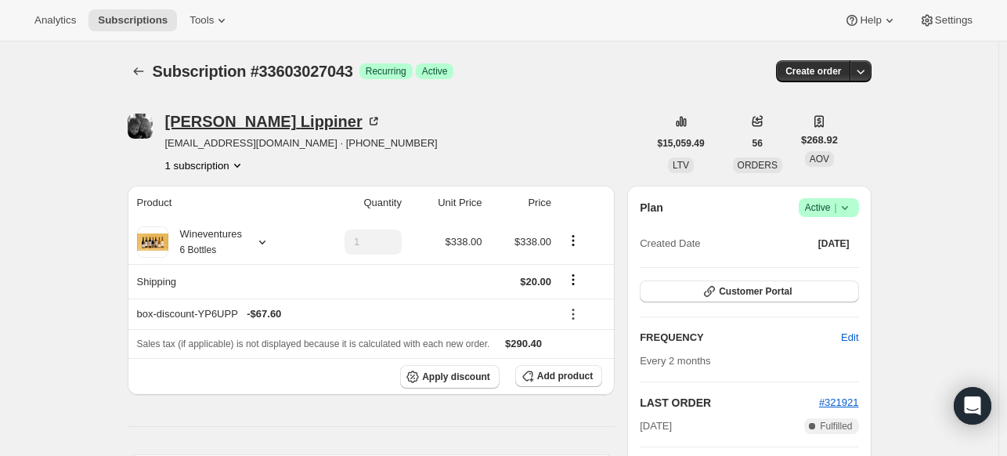
click at [366, 119] on icon at bounding box center [374, 122] width 16 height 16
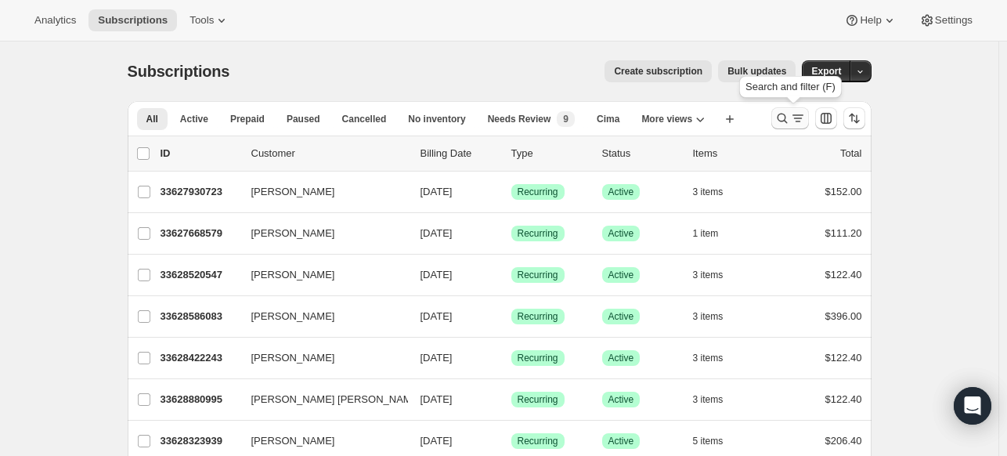
click at [785, 119] on icon "Search and filter results" at bounding box center [782, 118] width 16 height 16
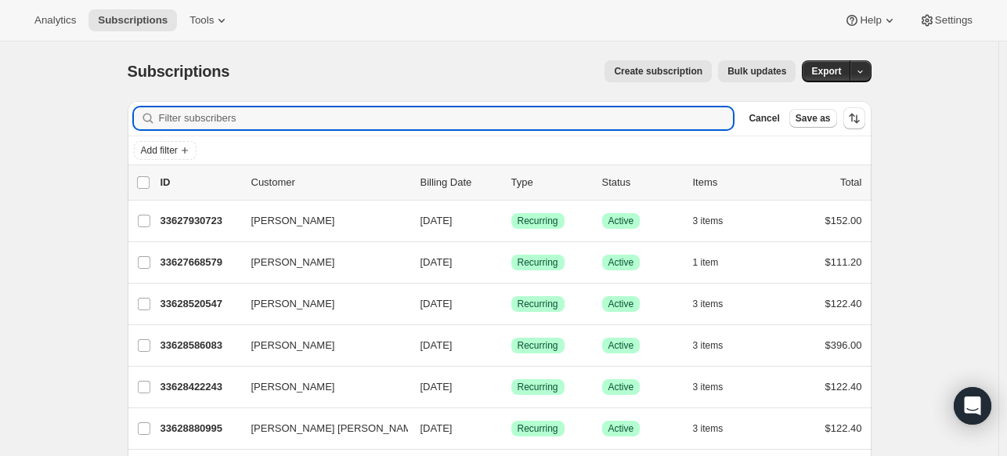
paste input "DELPY"
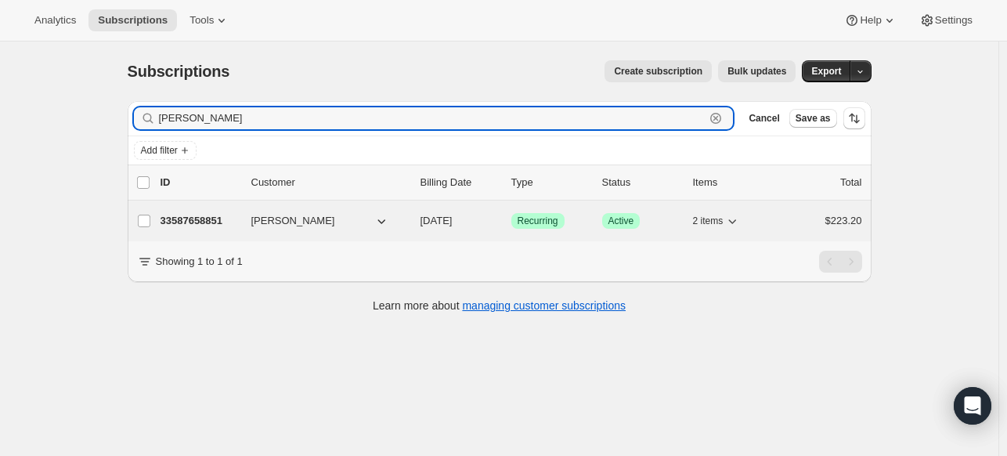
type input "DELPY"
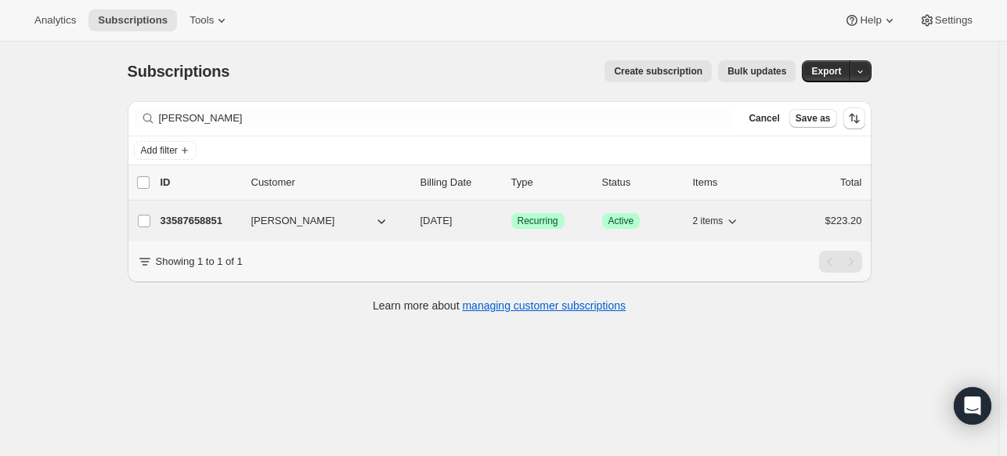
click at [207, 217] on p "33587658851" at bounding box center [199, 221] width 78 height 16
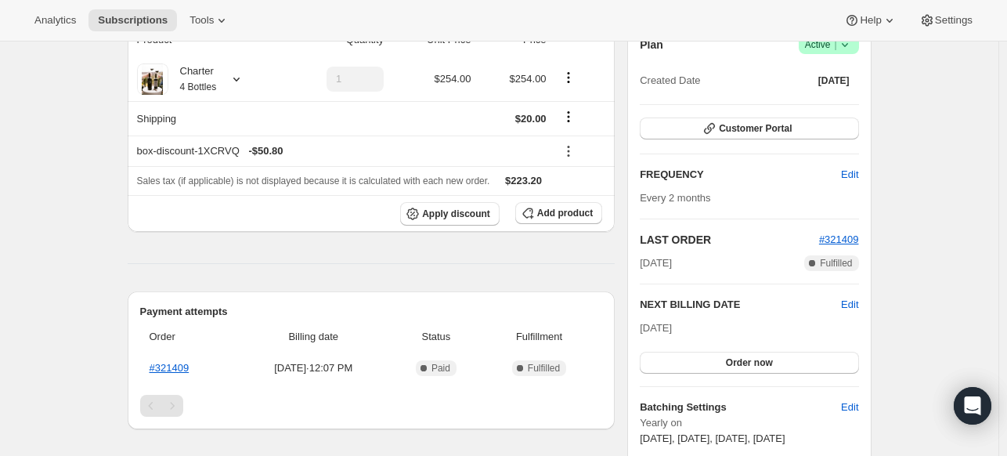
scroll to position [172, 0]
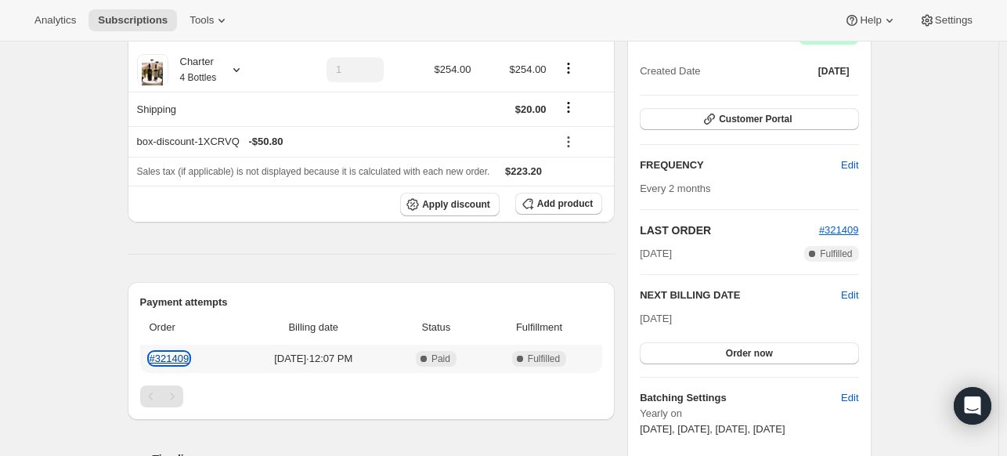
click at [178, 357] on link "#321409" at bounding box center [170, 358] width 40 height 12
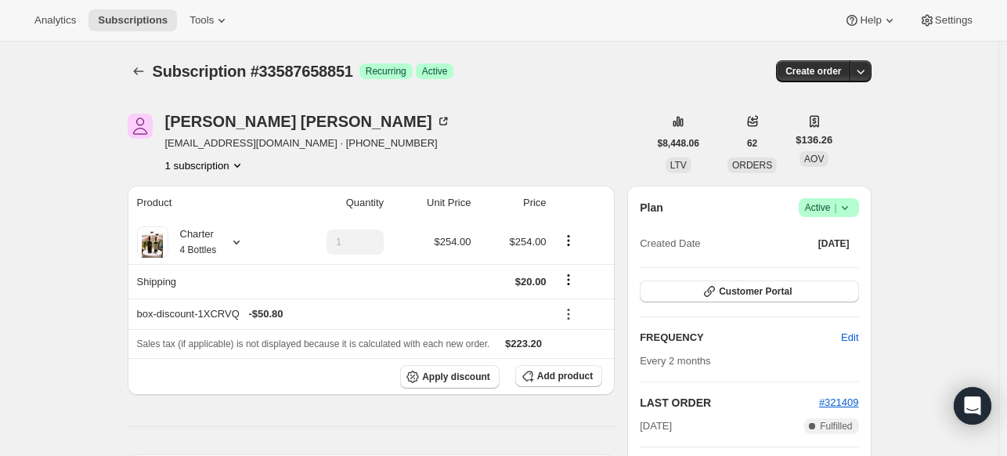
scroll to position [3, 0]
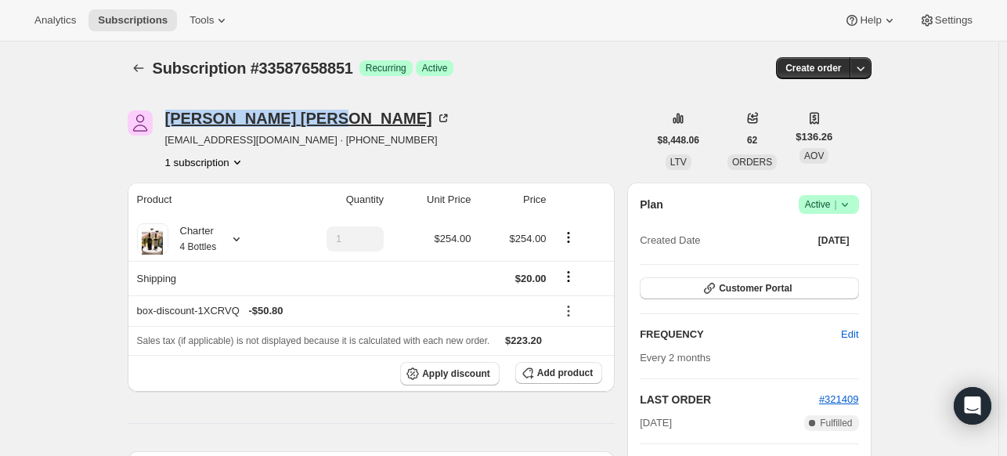
drag, startPoint x: 261, startPoint y: 118, endPoint x: 170, endPoint y: 110, distance: 92.0
click at [170, 110] on div "Karen Delpy" at bounding box center [308, 118] width 286 height 16
